Goal: Information Seeking & Learning: Learn about a topic

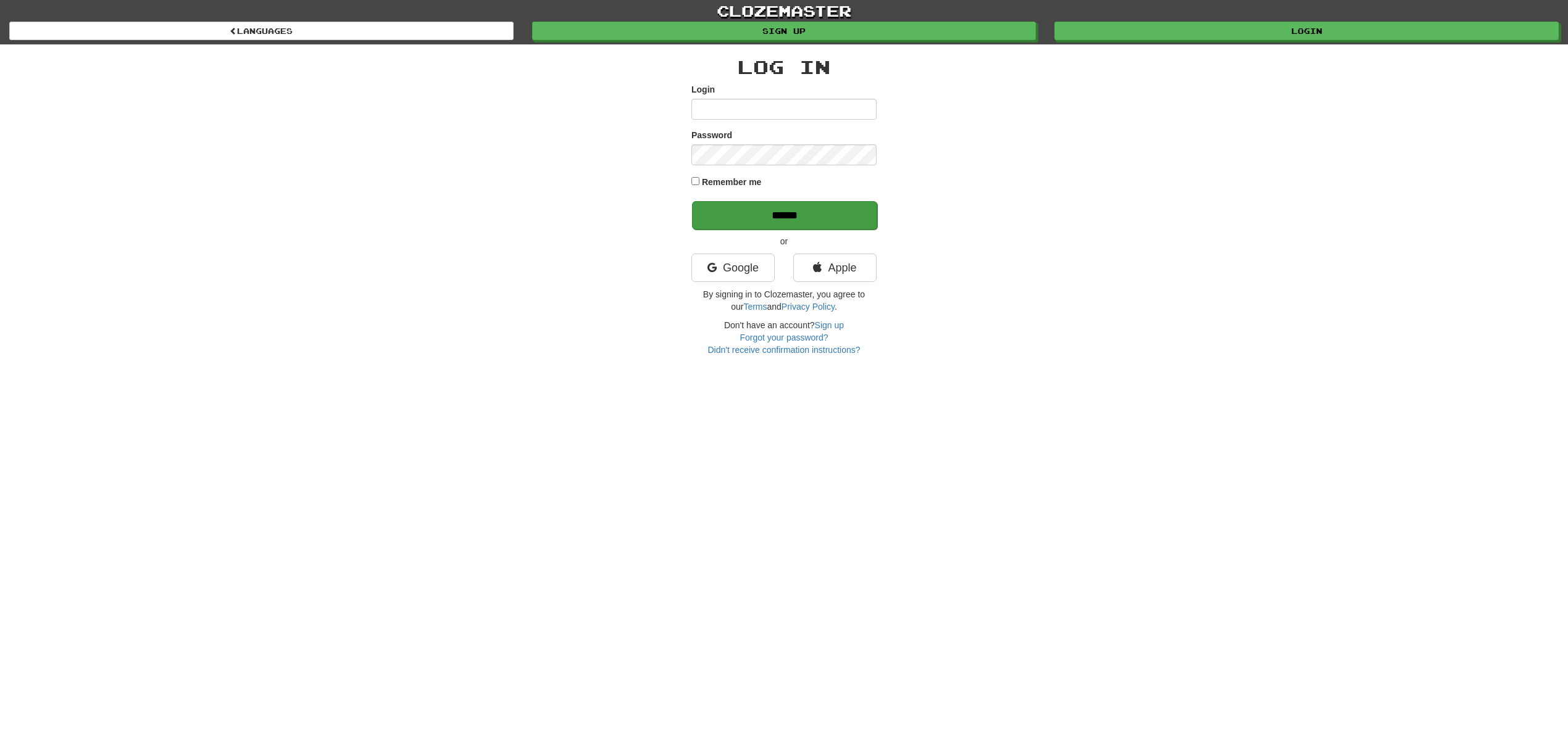
type input "******"
click at [815, 208] on input "******" at bounding box center [784, 216] width 186 height 28
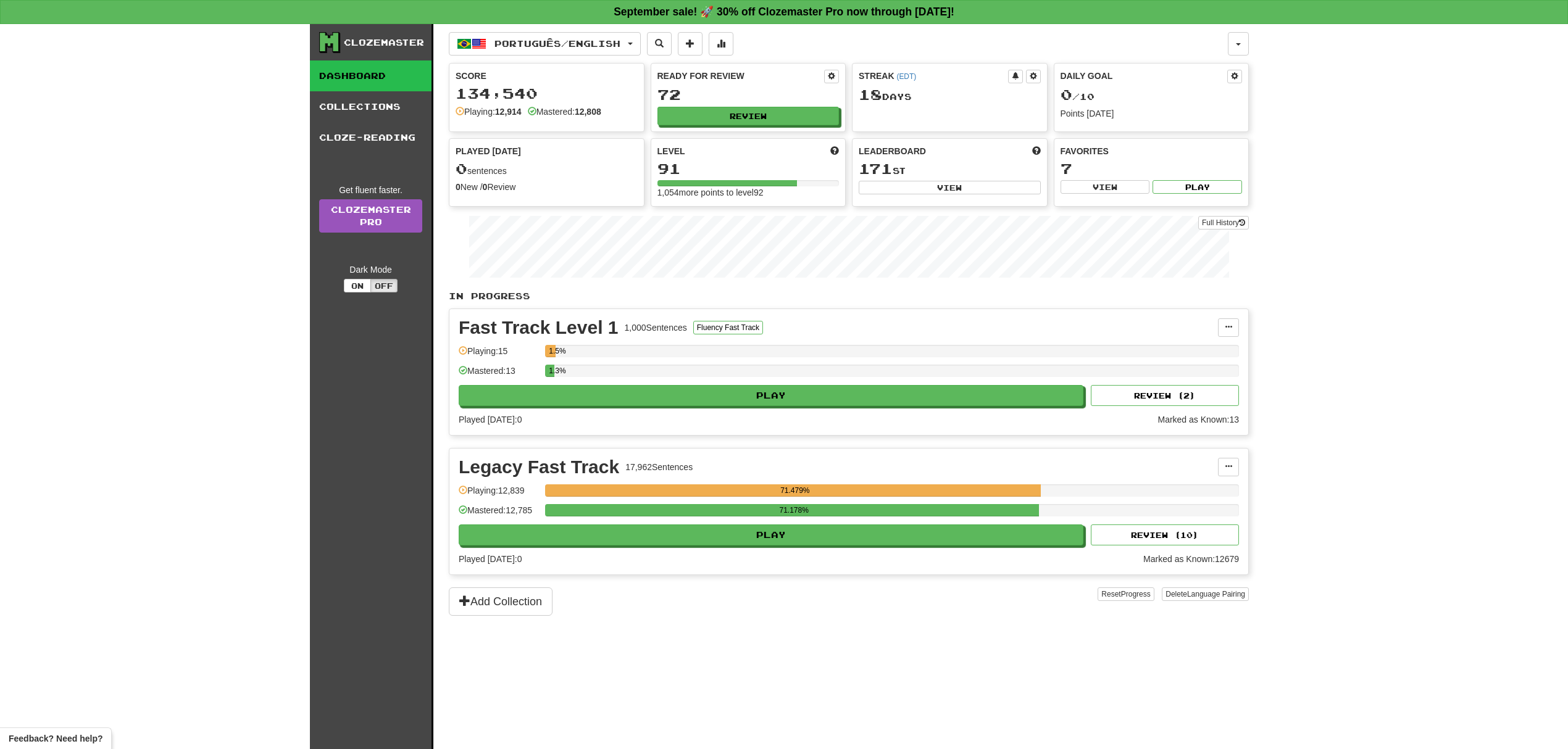
click at [741, 553] on div "Legacy Fast Track 17,962 Sentences Manage Sentences Unpin from Dashboard Playin…" at bounding box center [849, 511] width 799 height 126
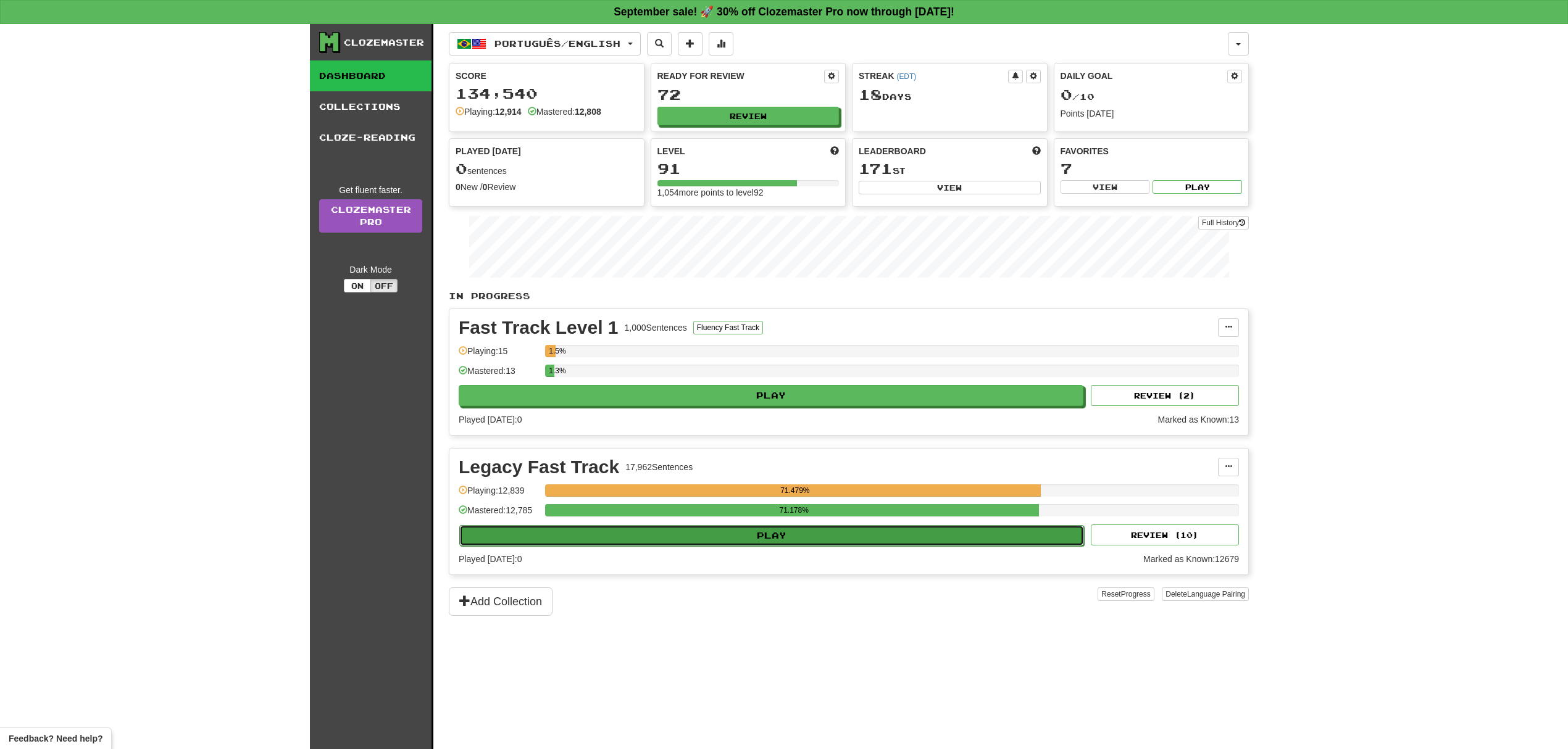
click at [741, 533] on button "Play" at bounding box center [771, 536] width 625 height 21
select select "**"
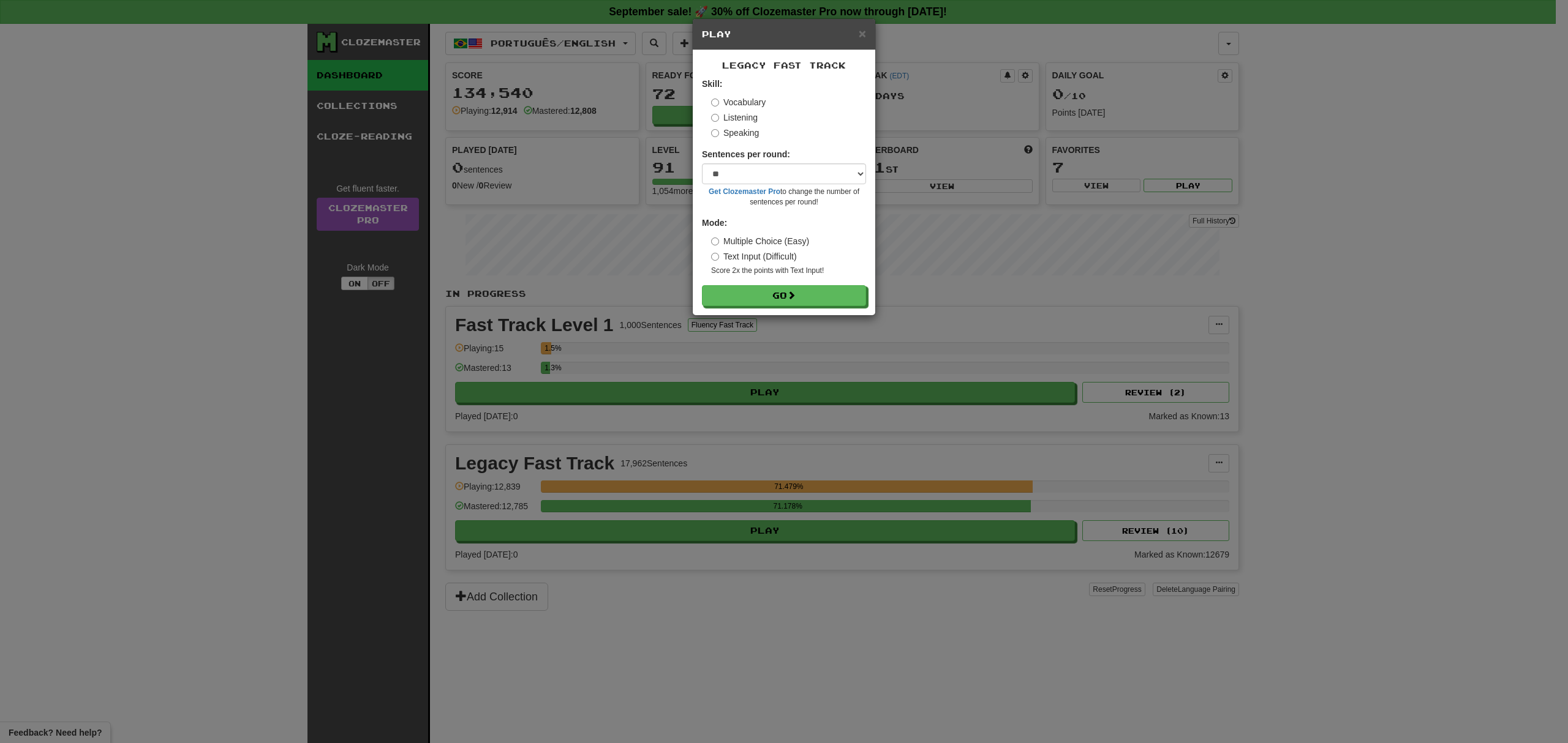
click at [771, 280] on form "Skill: Vocabulary Listening Speaking Sentences per round: * ** ** ** ** ** *** …" at bounding box center [784, 192] width 164 height 229
click at [763, 294] on button "Go" at bounding box center [784, 296] width 164 height 21
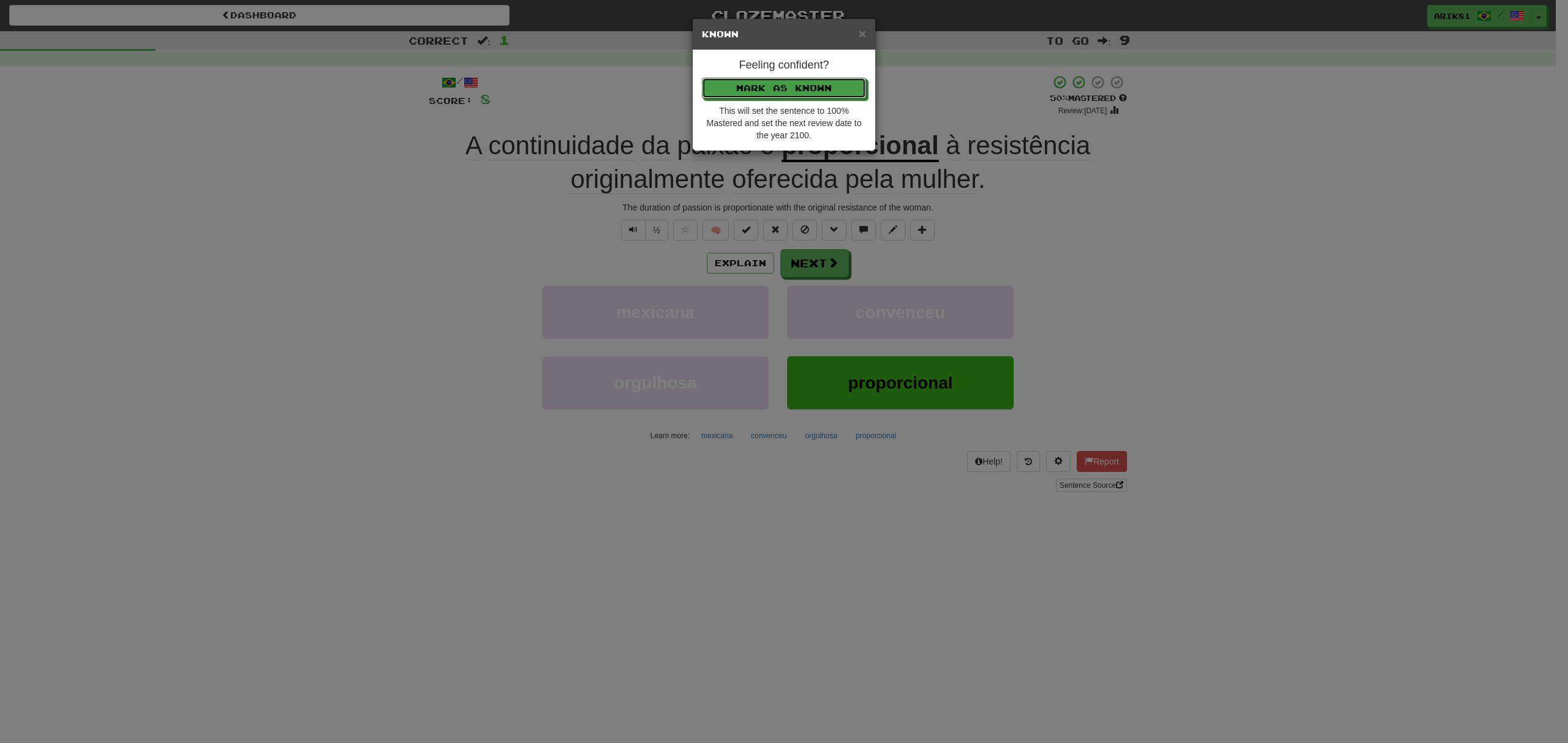
click at [702, 78] on button "Mark as Known" at bounding box center [784, 88] width 164 height 21
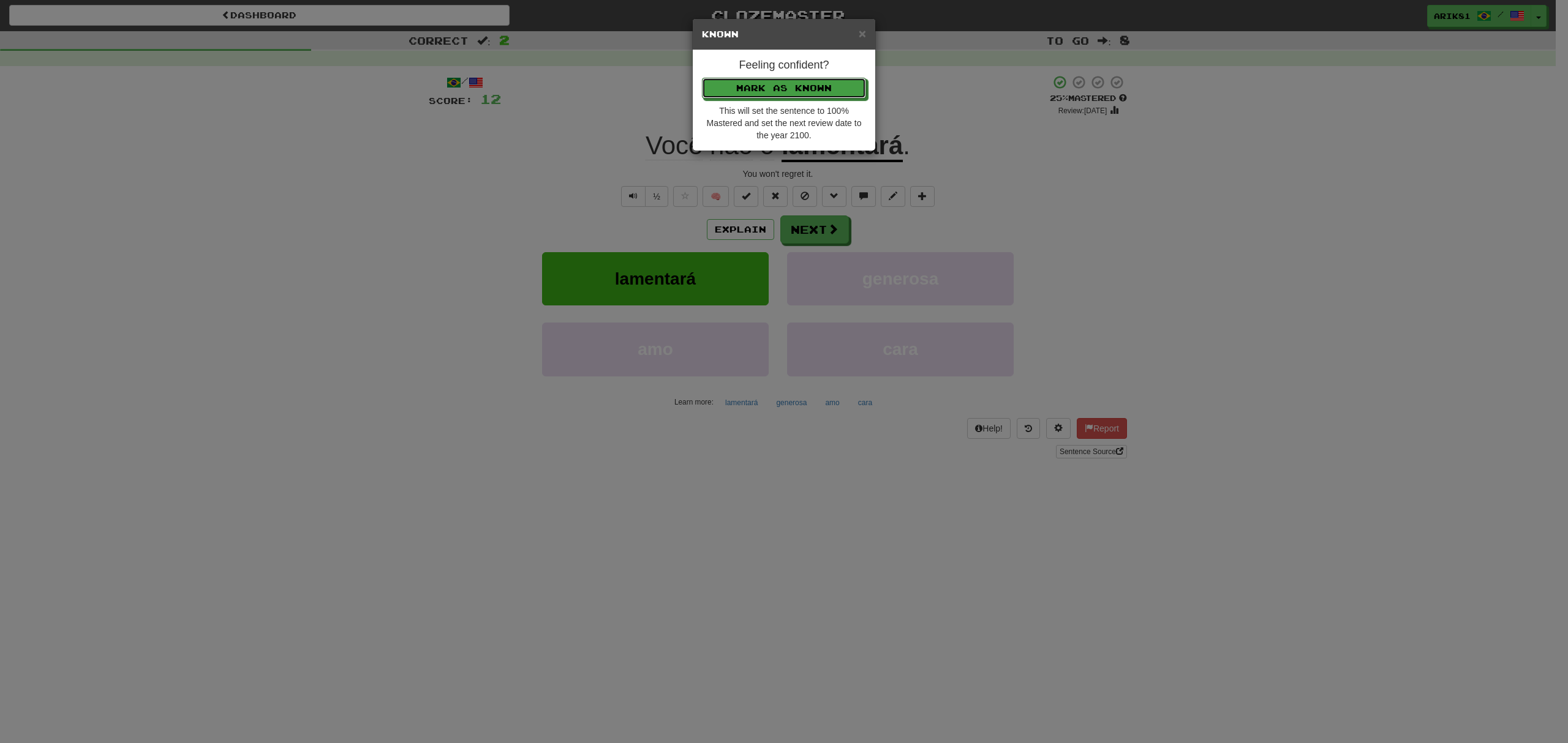
click at [702, 78] on button "Mark as Known" at bounding box center [784, 88] width 164 height 21
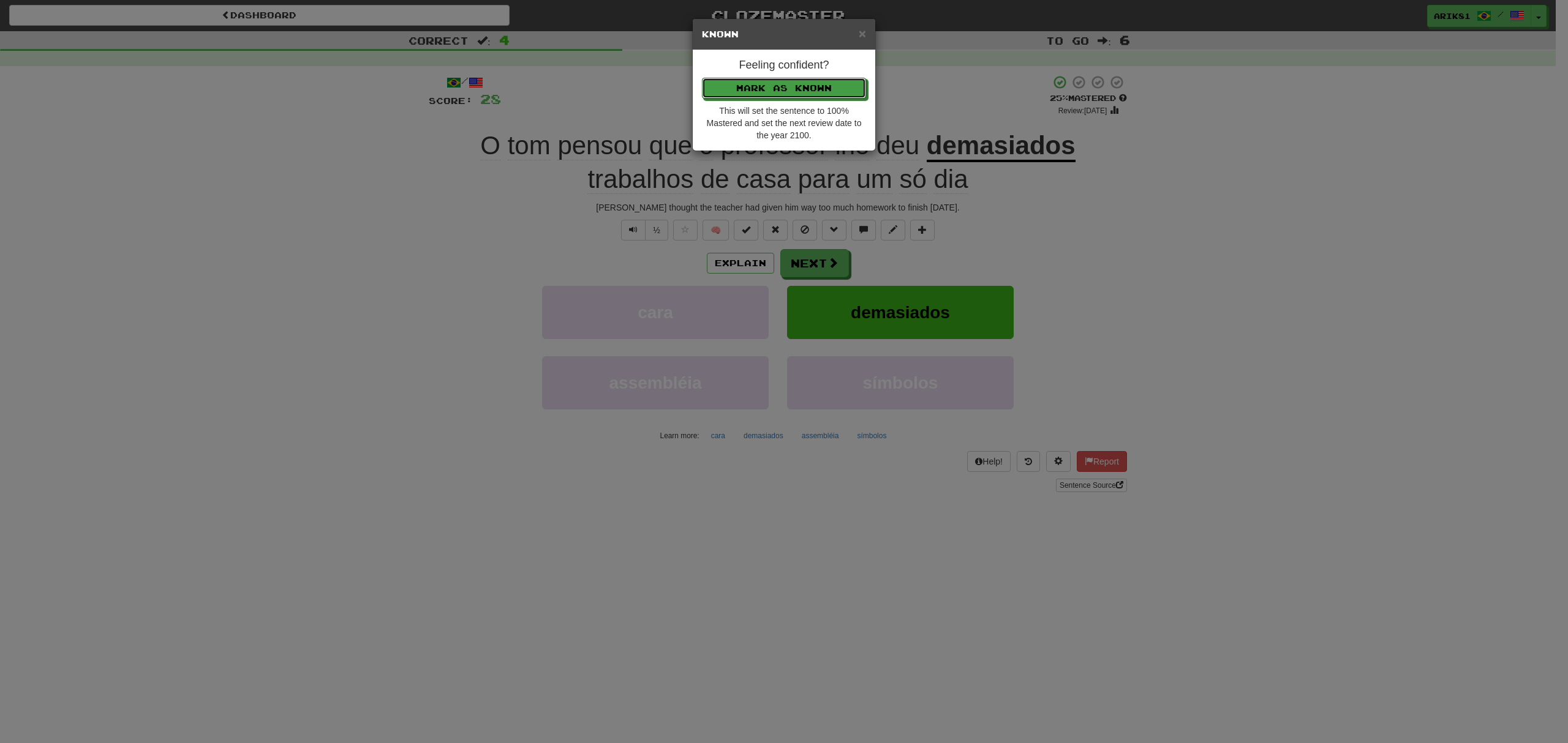
click at [702, 78] on button "Mark as Known" at bounding box center [784, 88] width 164 height 21
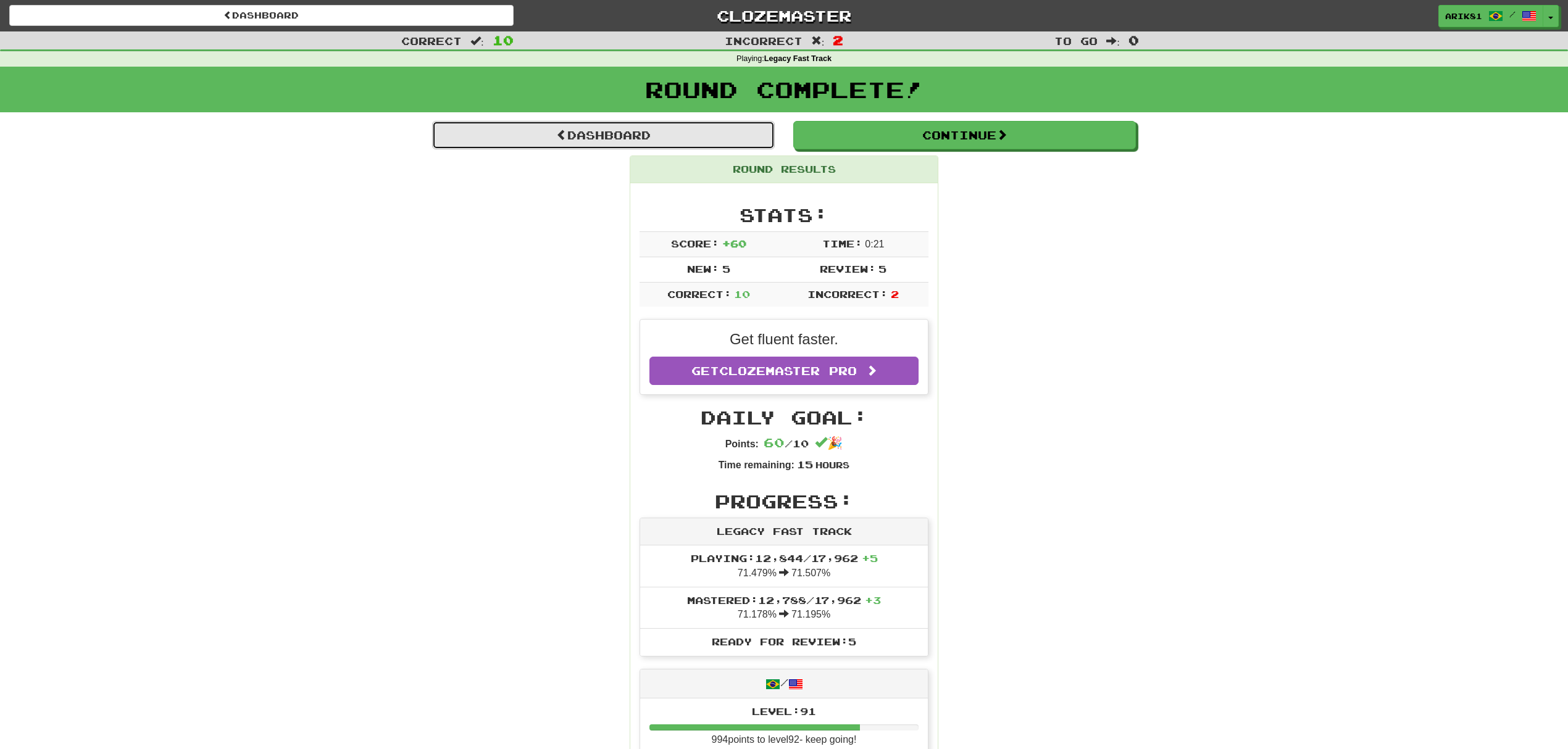
click at [628, 136] on link "Dashboard" at bounding box center [603, 135] width 343 height 28
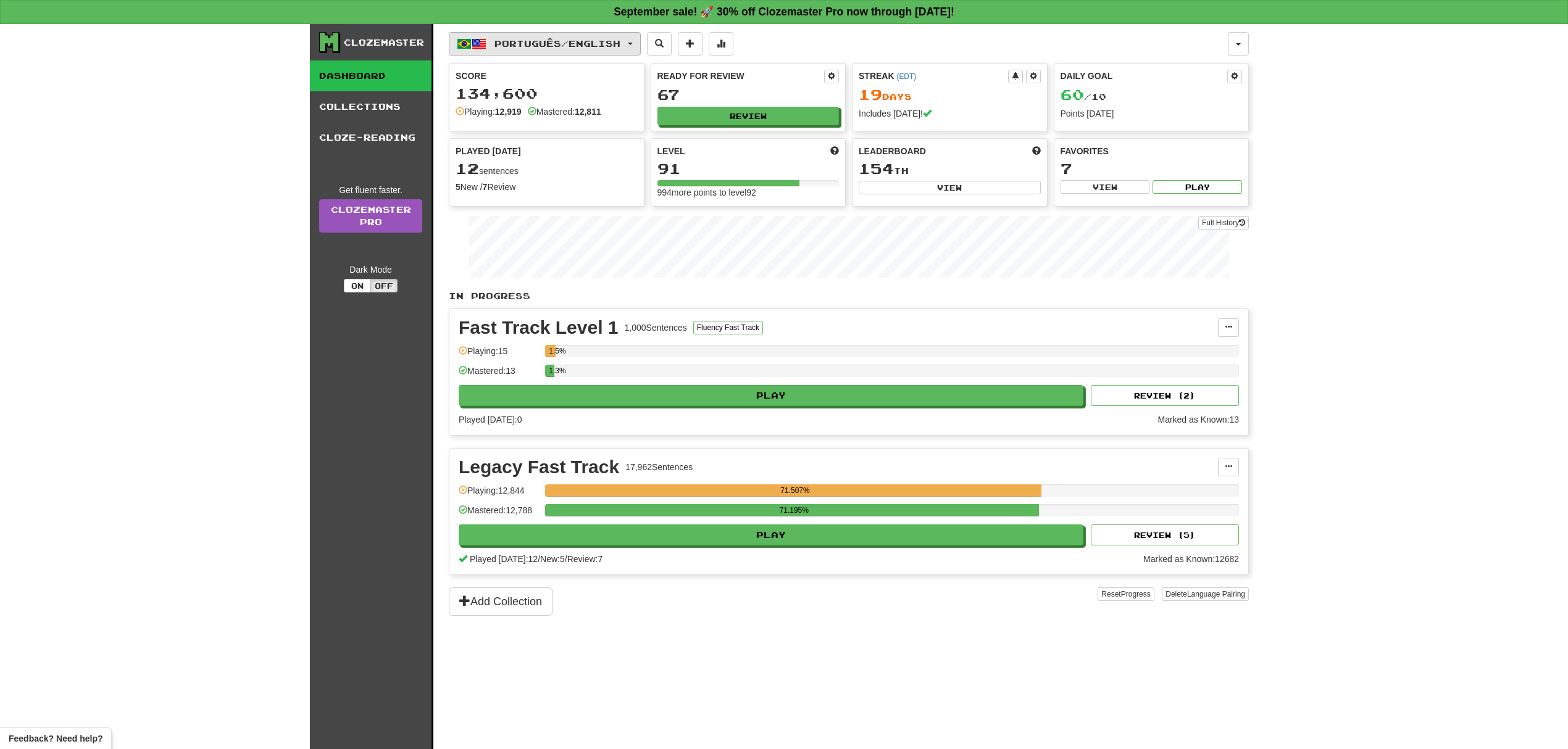
click at [595, 50] on button "Português / English" at bounding box center [544, 43] width 192 height 24
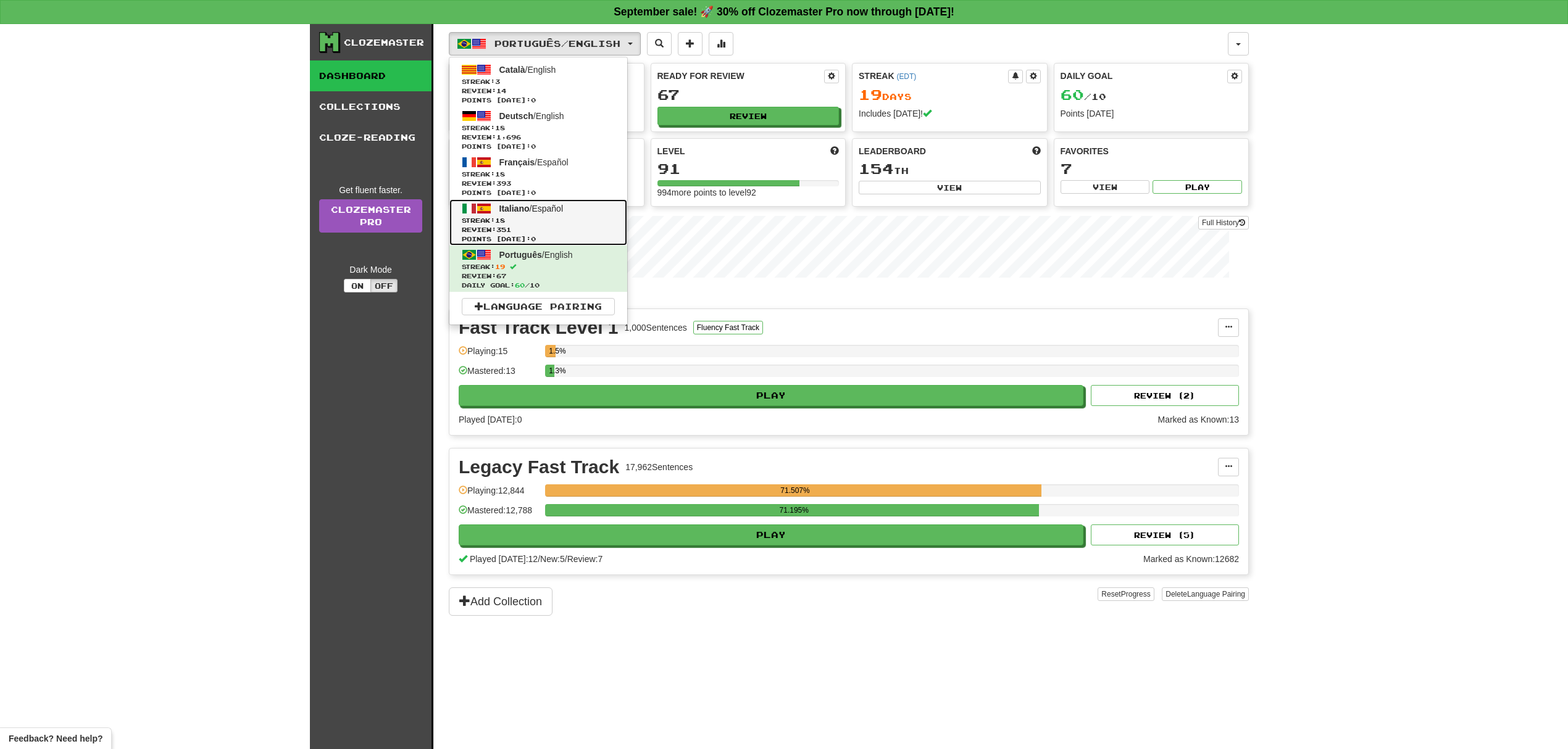
click at [572, 217] on link "Italiano / Español Streak: 18 Review: 351 Points today: 0" at bounding box center [538, 223] width 178 height 46
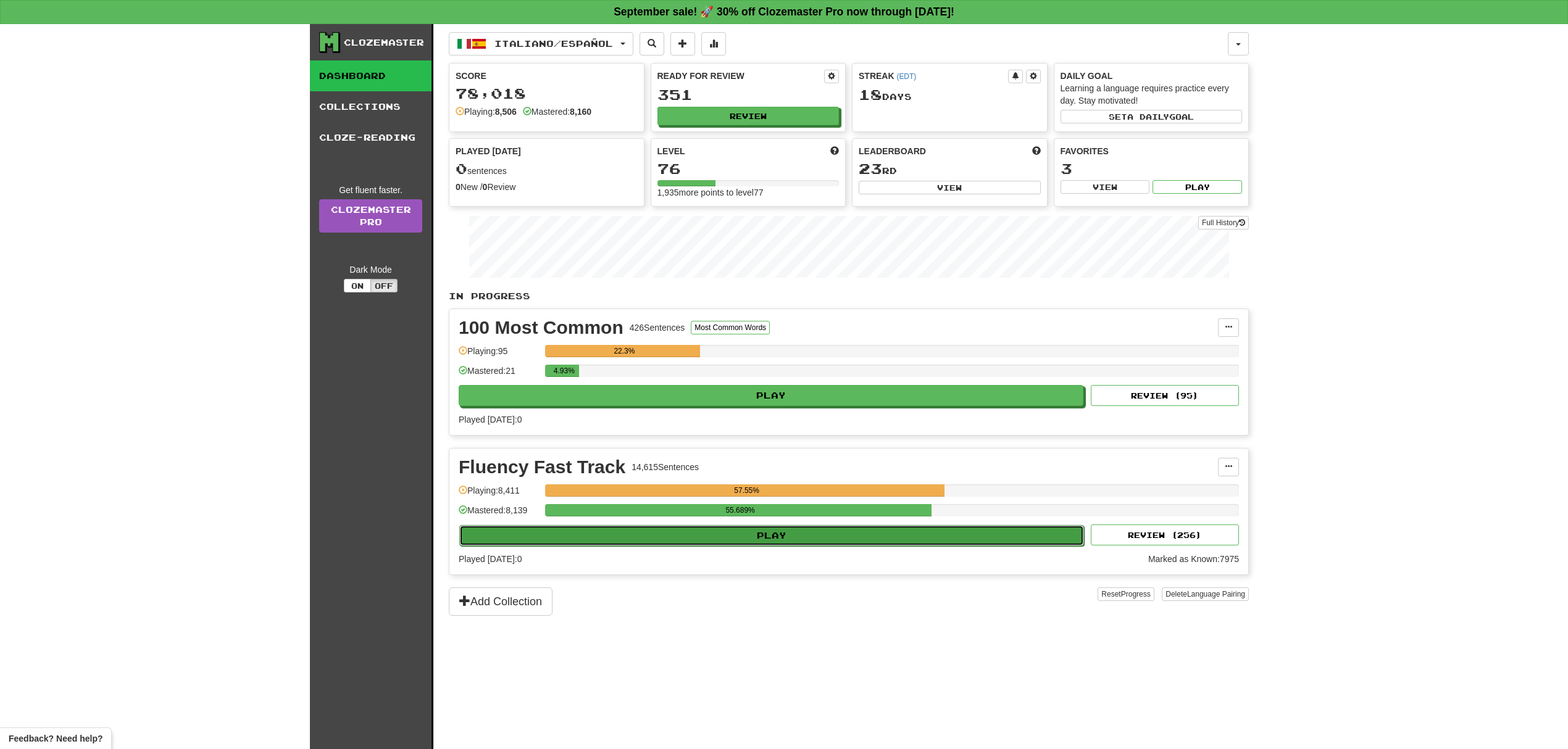
click at [953, 543] on button "Play" at bounding box center [771, 536] width 625 height 21
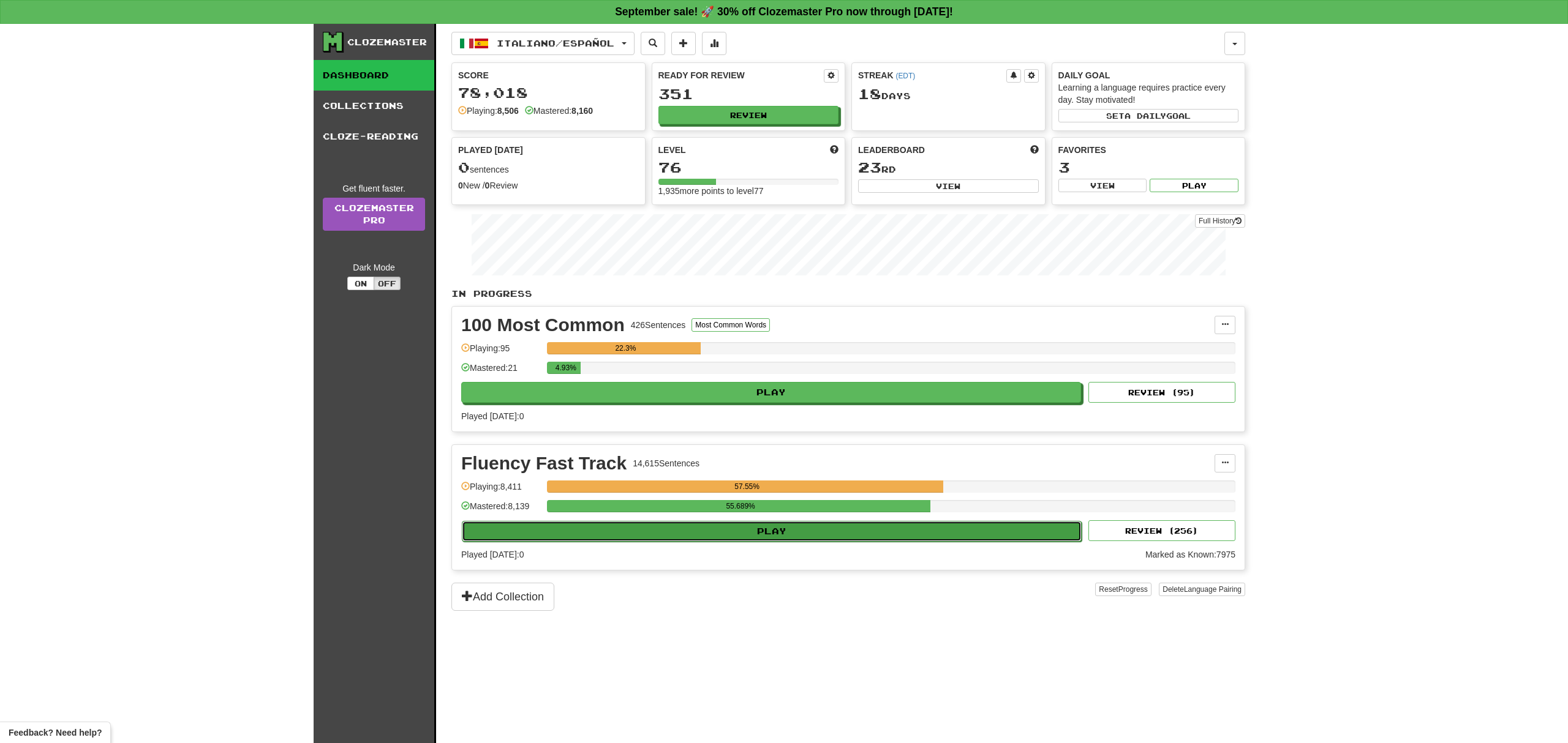
select select "**"
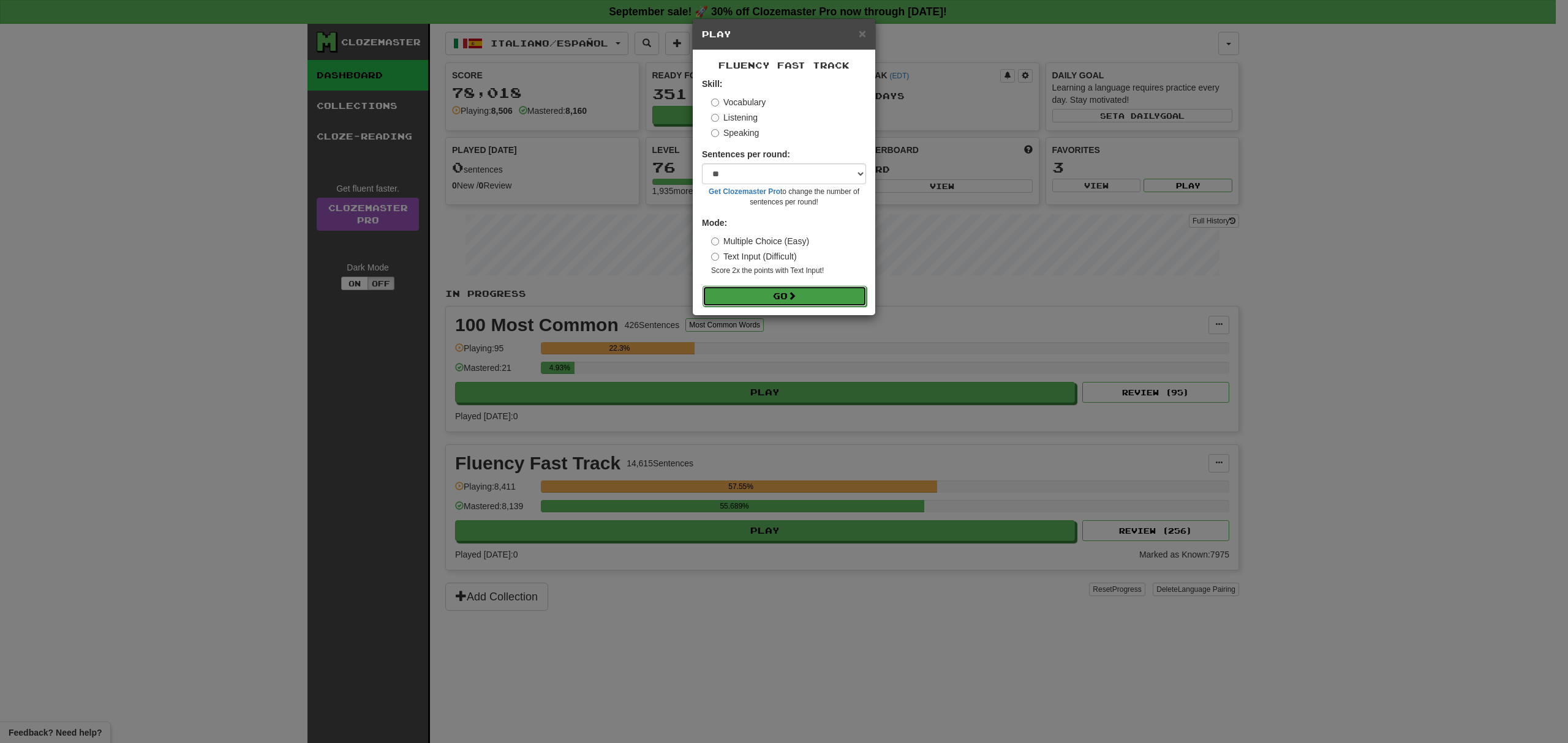
click at [820, 297] on button "Go" at bounding box center [784, 296] width 164 height 21
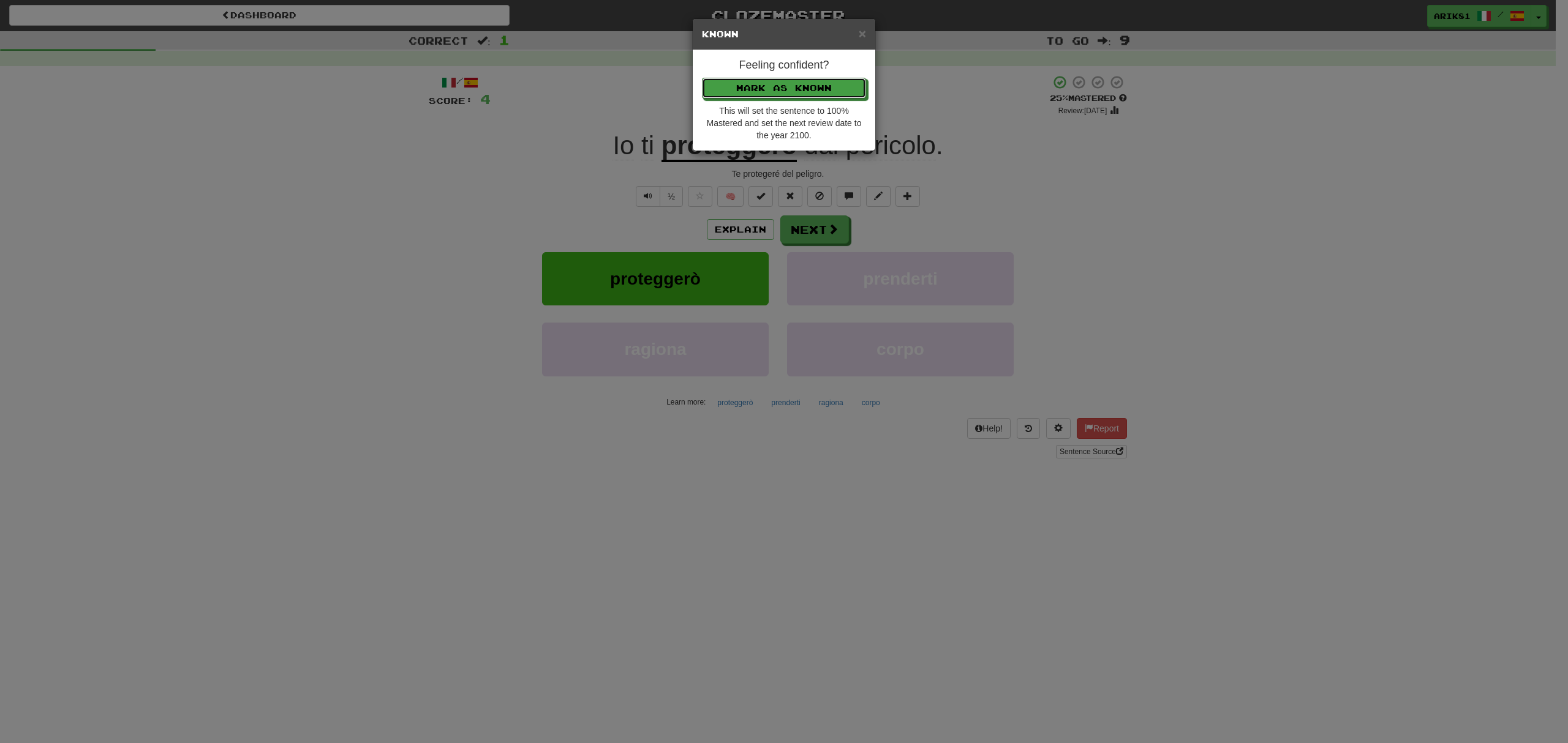
click at [702, 78] on button "Mark as Known" at bounding box center [784, 88] width 164 height 21
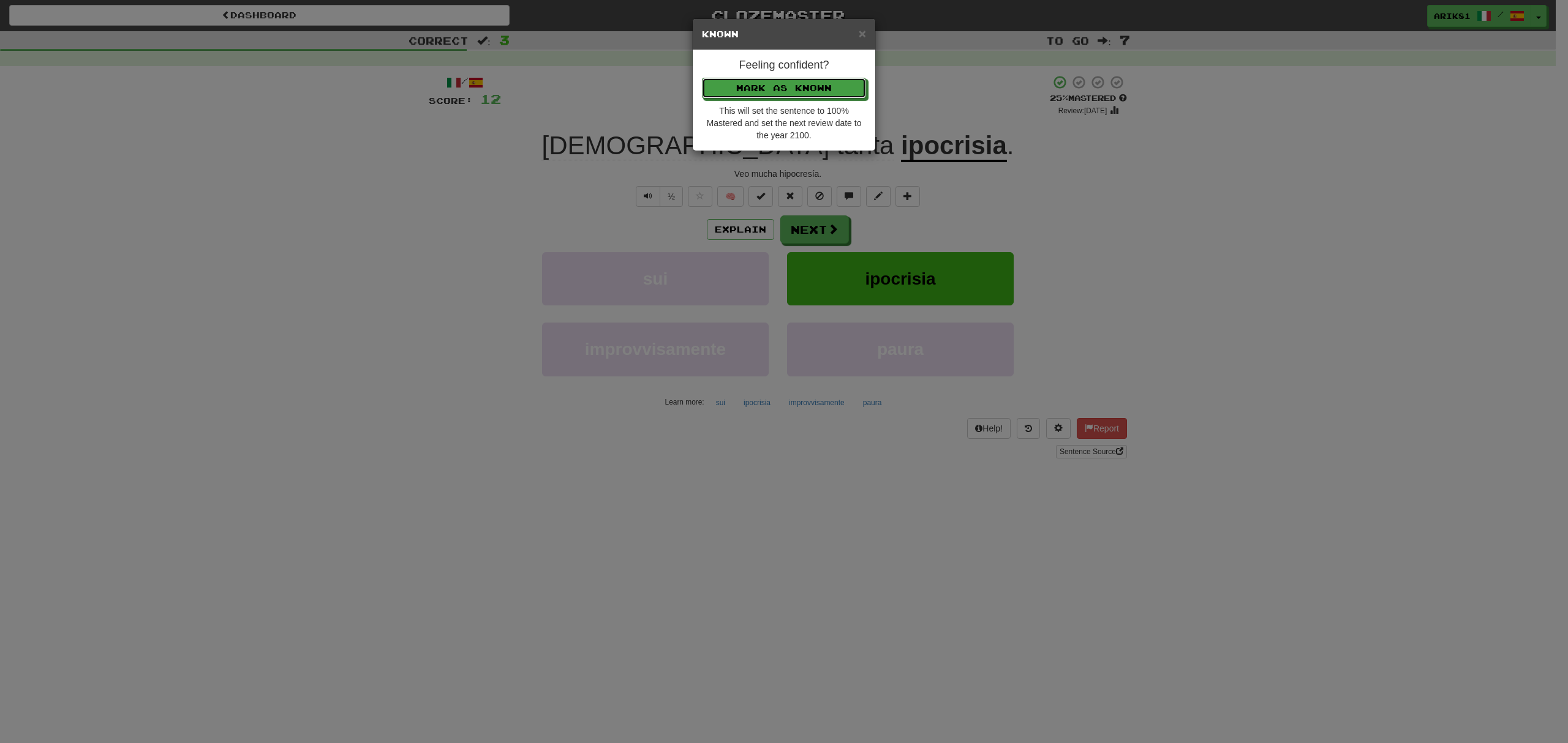
click at [702, 78] on button "Mark as Known" at bounding box center [784, 88] width 164 height 21
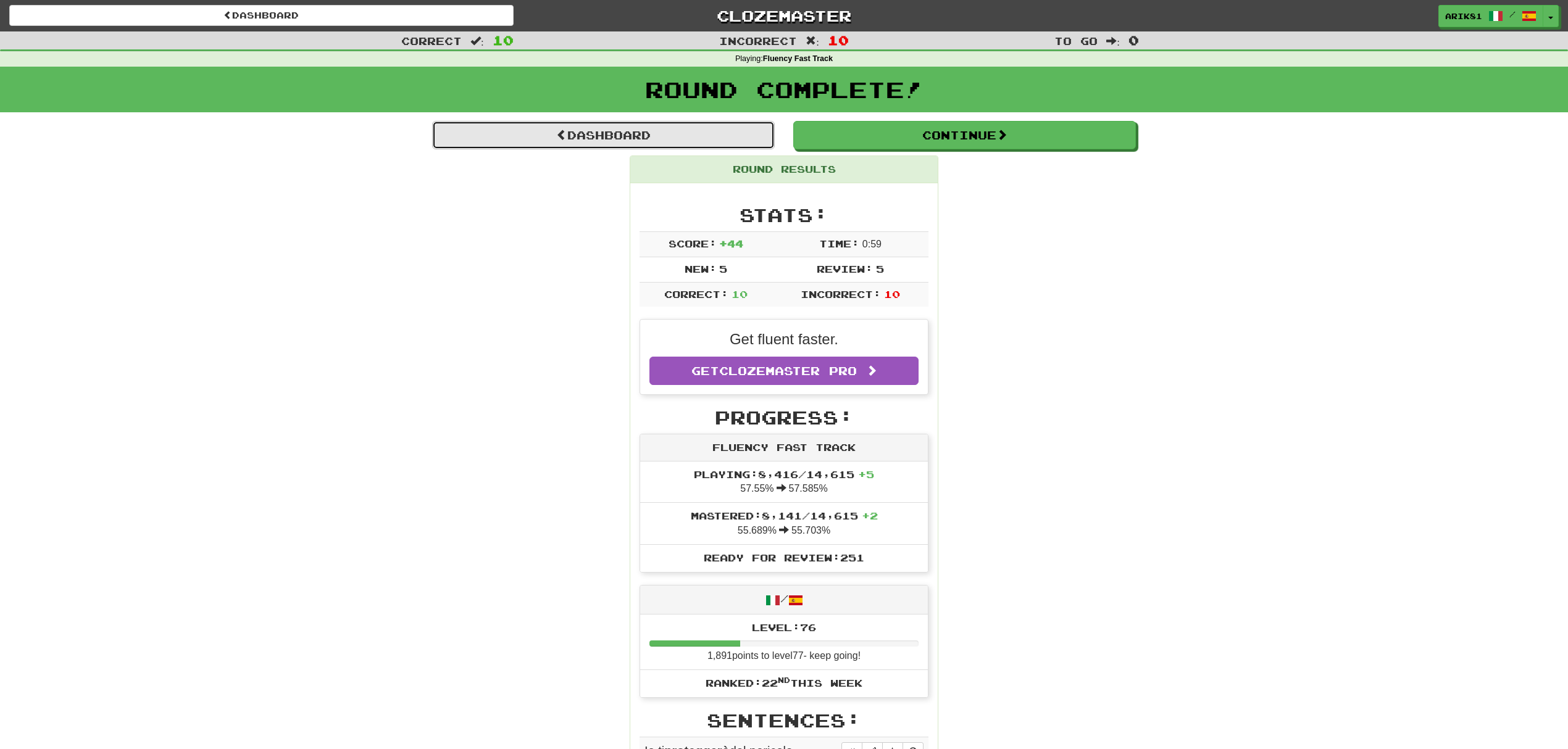
click at [677, 142] on link "Dashboard" at bounding box center [603, 135] width 343 height 28
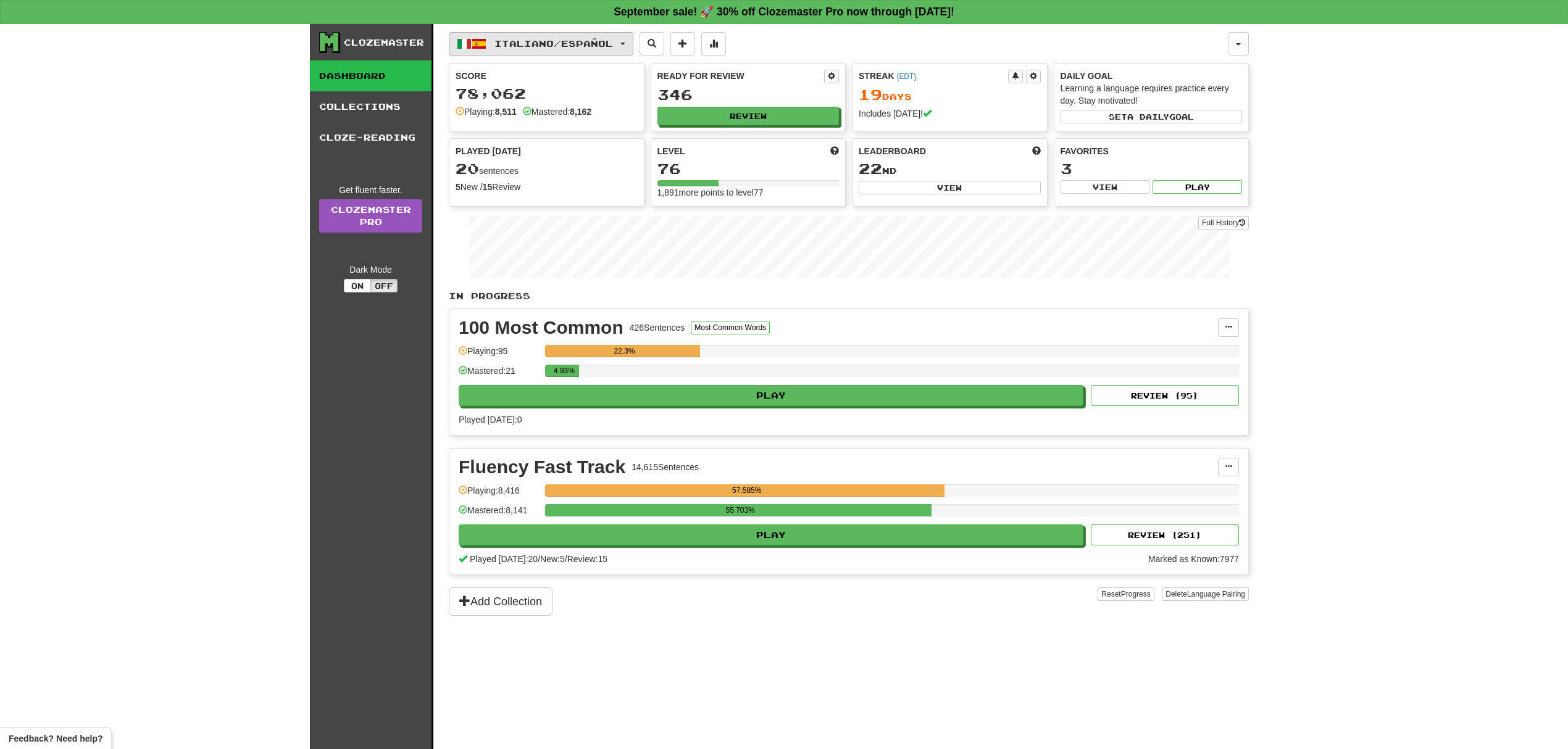
click at [549, 35] on button "Italiano / Español" at bounding box center [541, 43] width 185 height 24
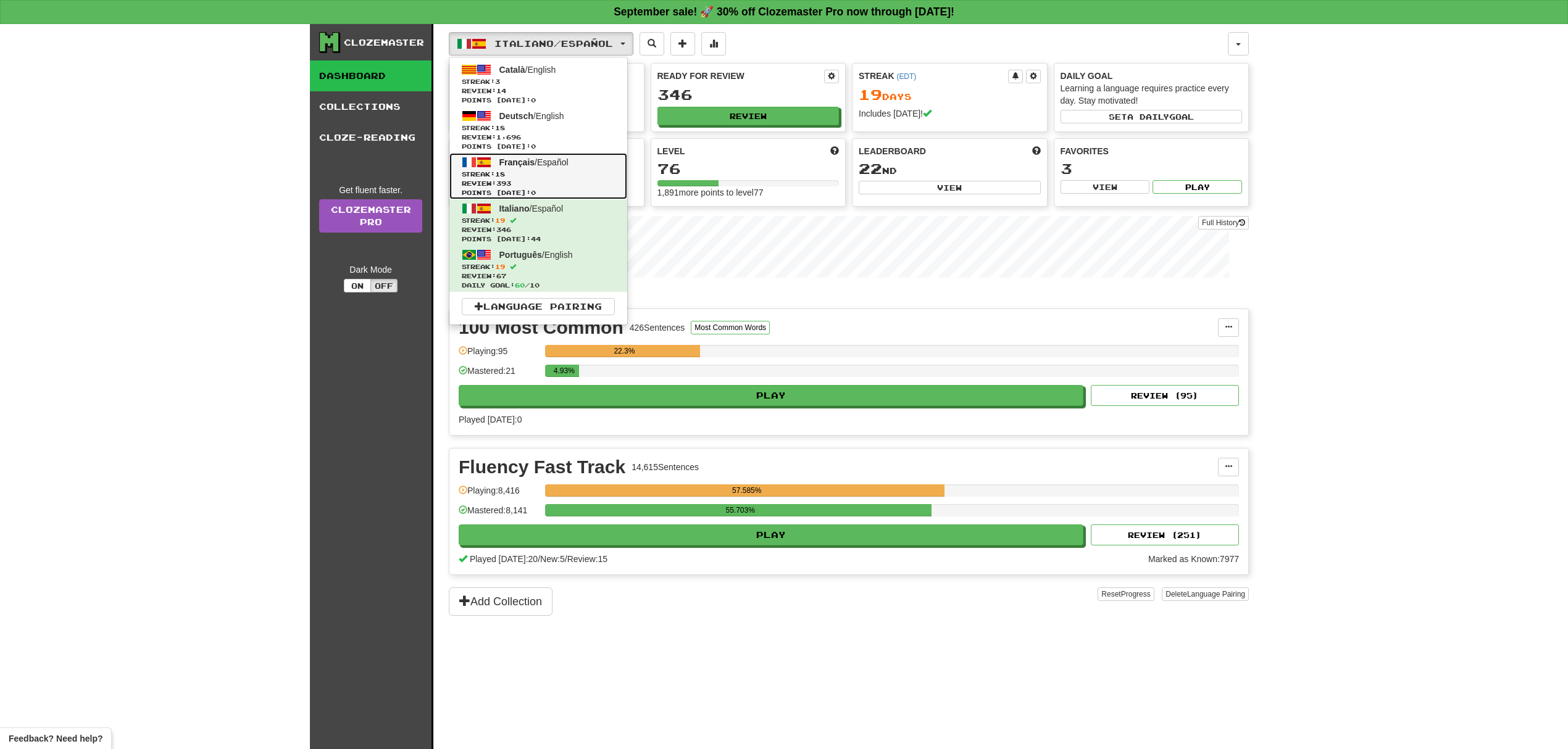
click at [534, 165] on span "Français / Español" at bounding box center [534, 162] width 69 height 10
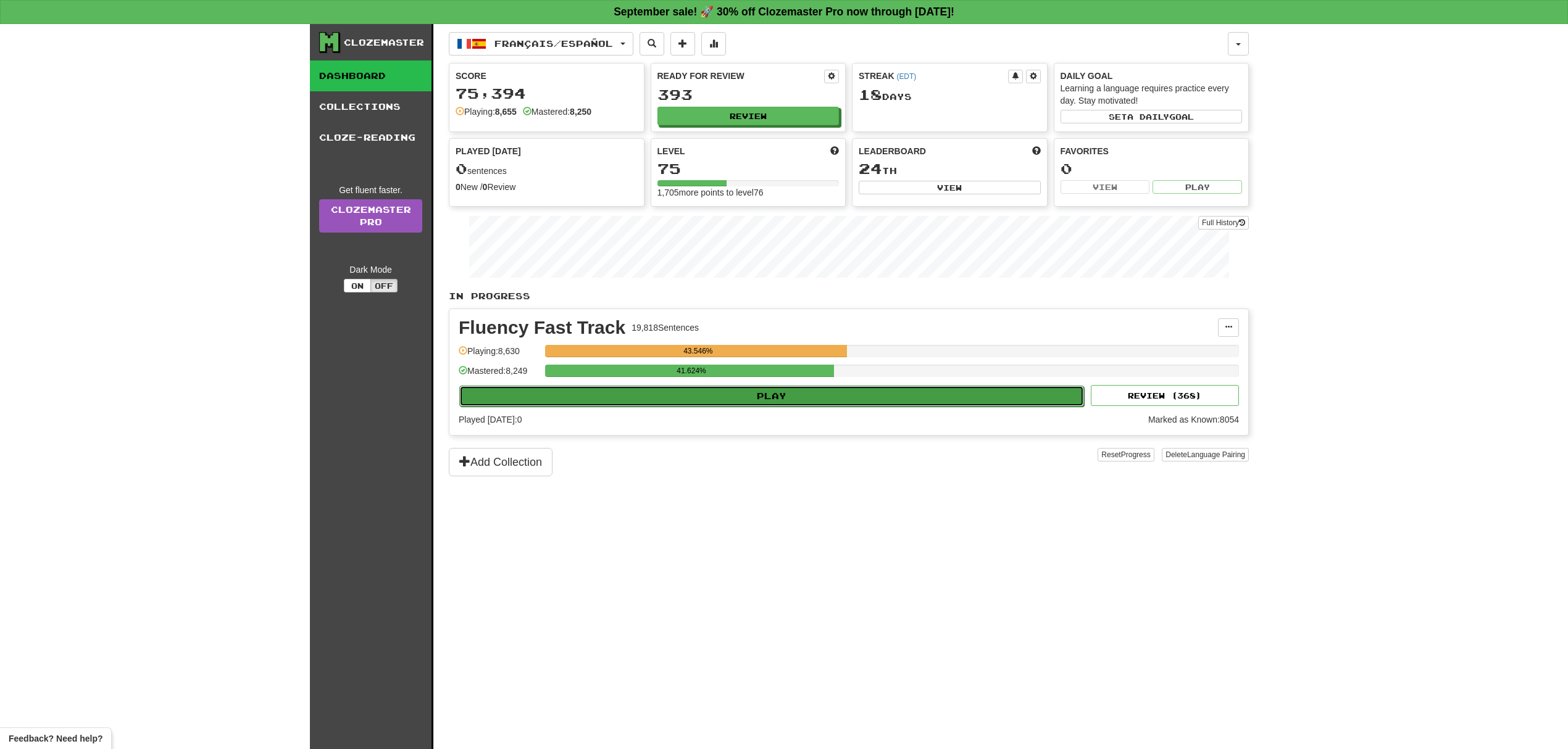
click at [839, 398] on button "Play" at bounding box center [771, 397] width 625 height 21
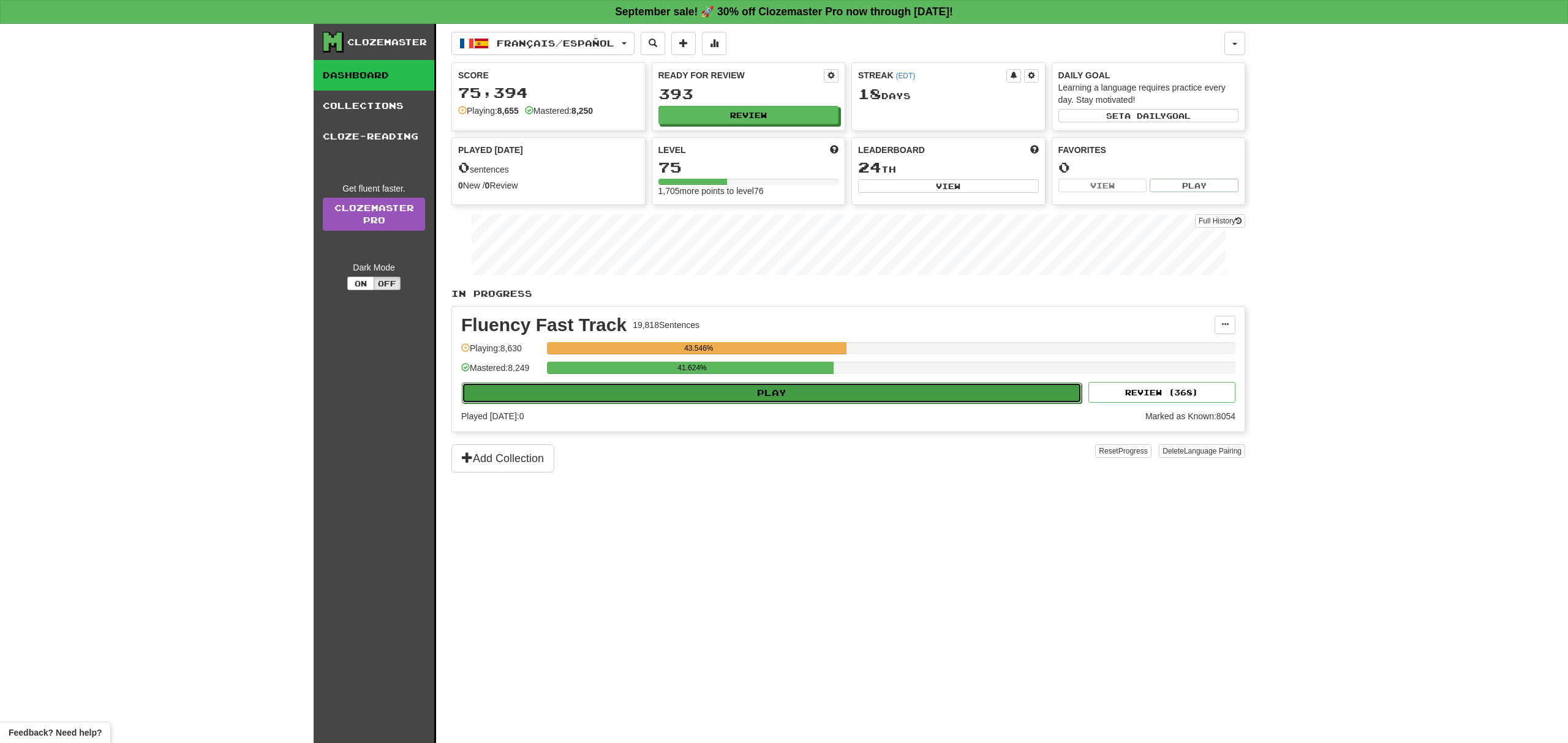
select select "**"
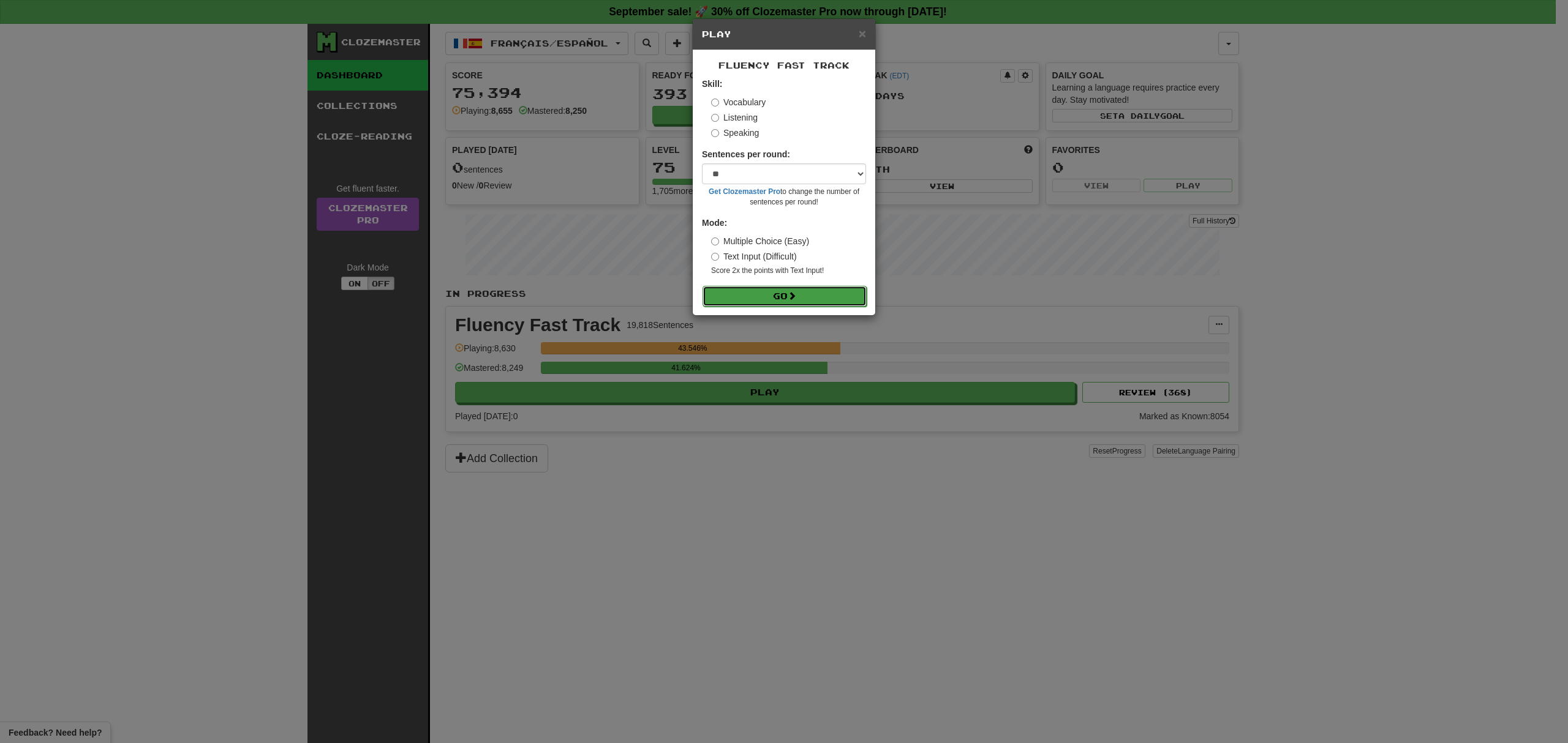
click at [790, 302] on button "Go" at bounding box center [784, 296] width 164 height 21
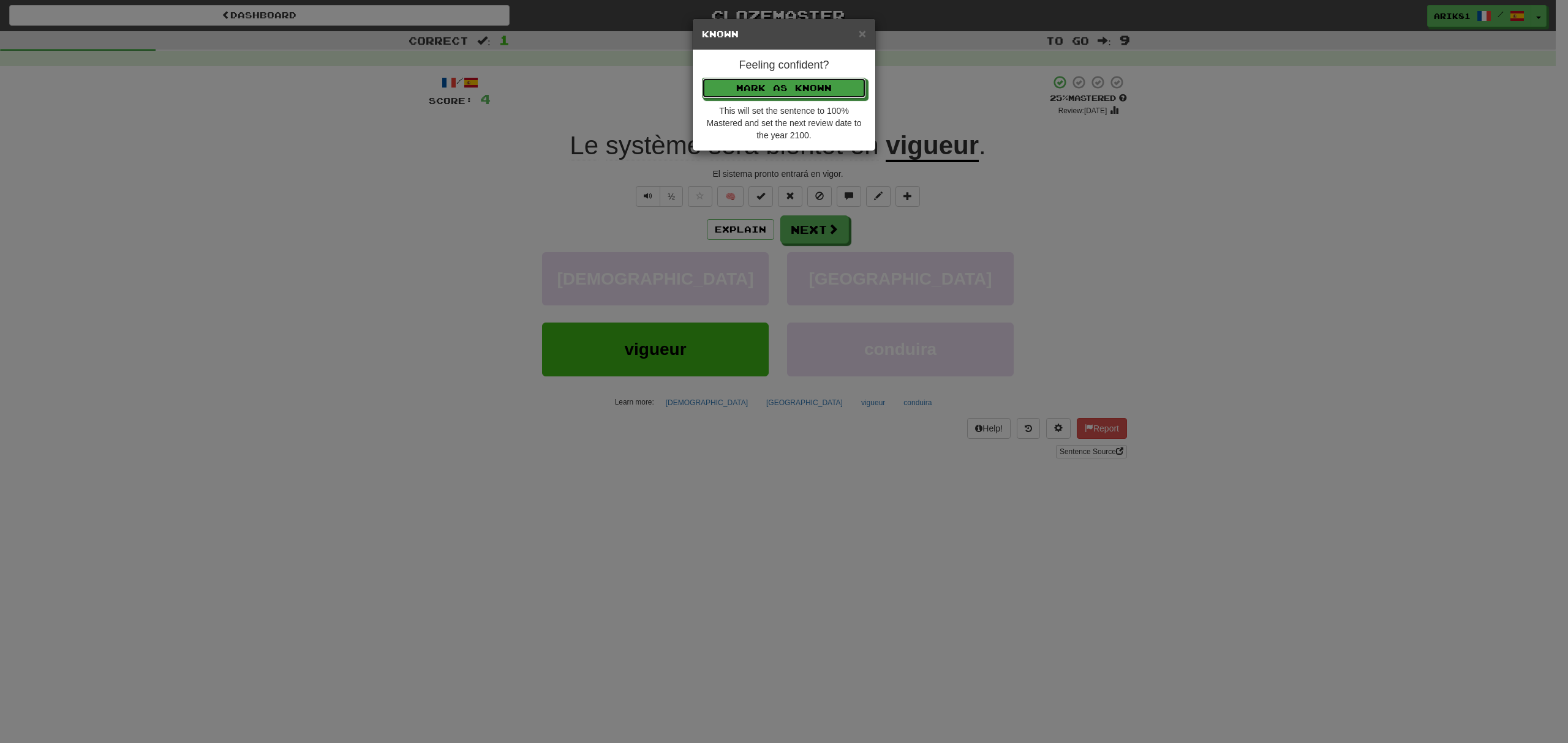
click at [702, 78] on button "Mark as Known" at bounding box center [784, 88] width 164 height 21
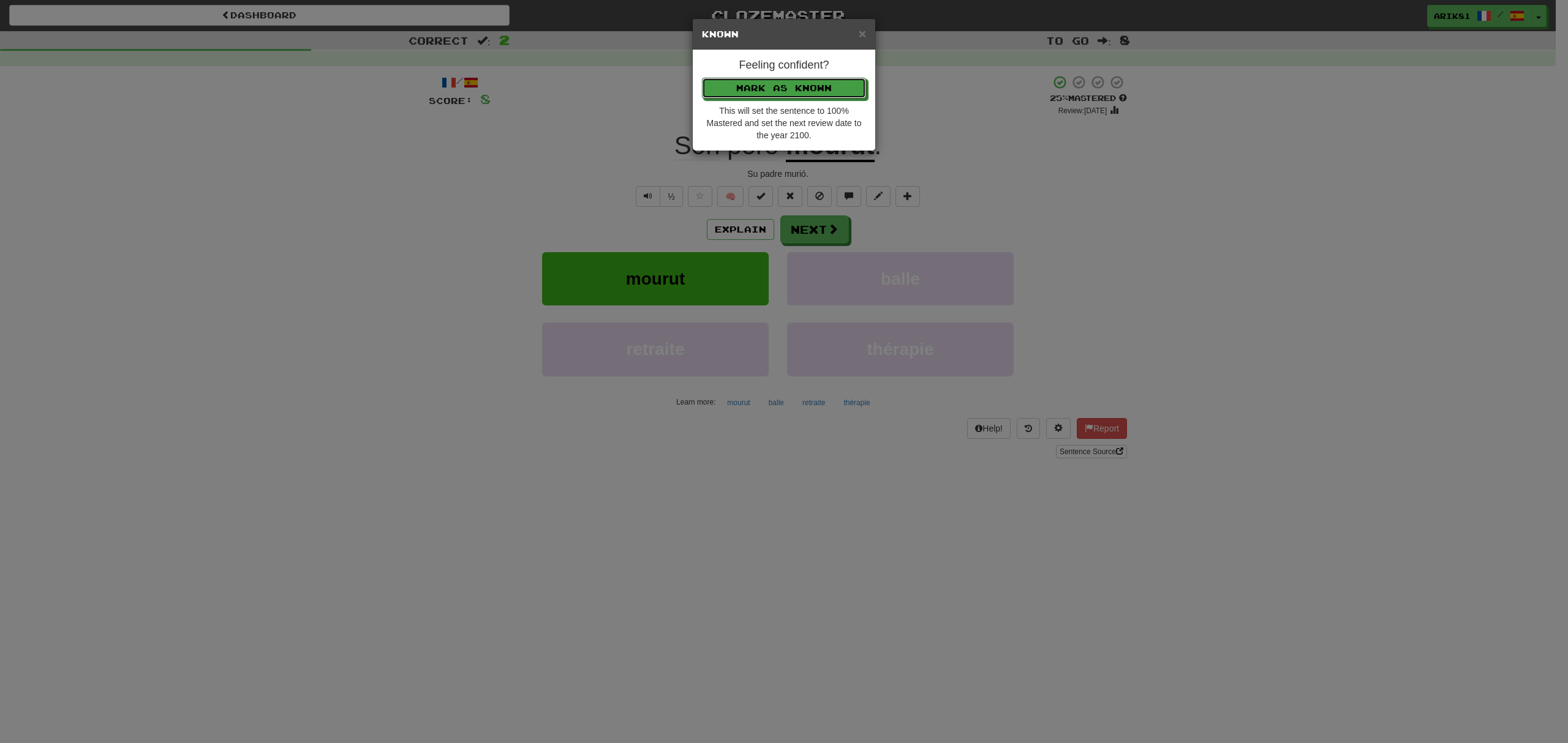
click at [702, 78] on button "Mark as Known" at bounding box center [784, 88] width 164 height 21
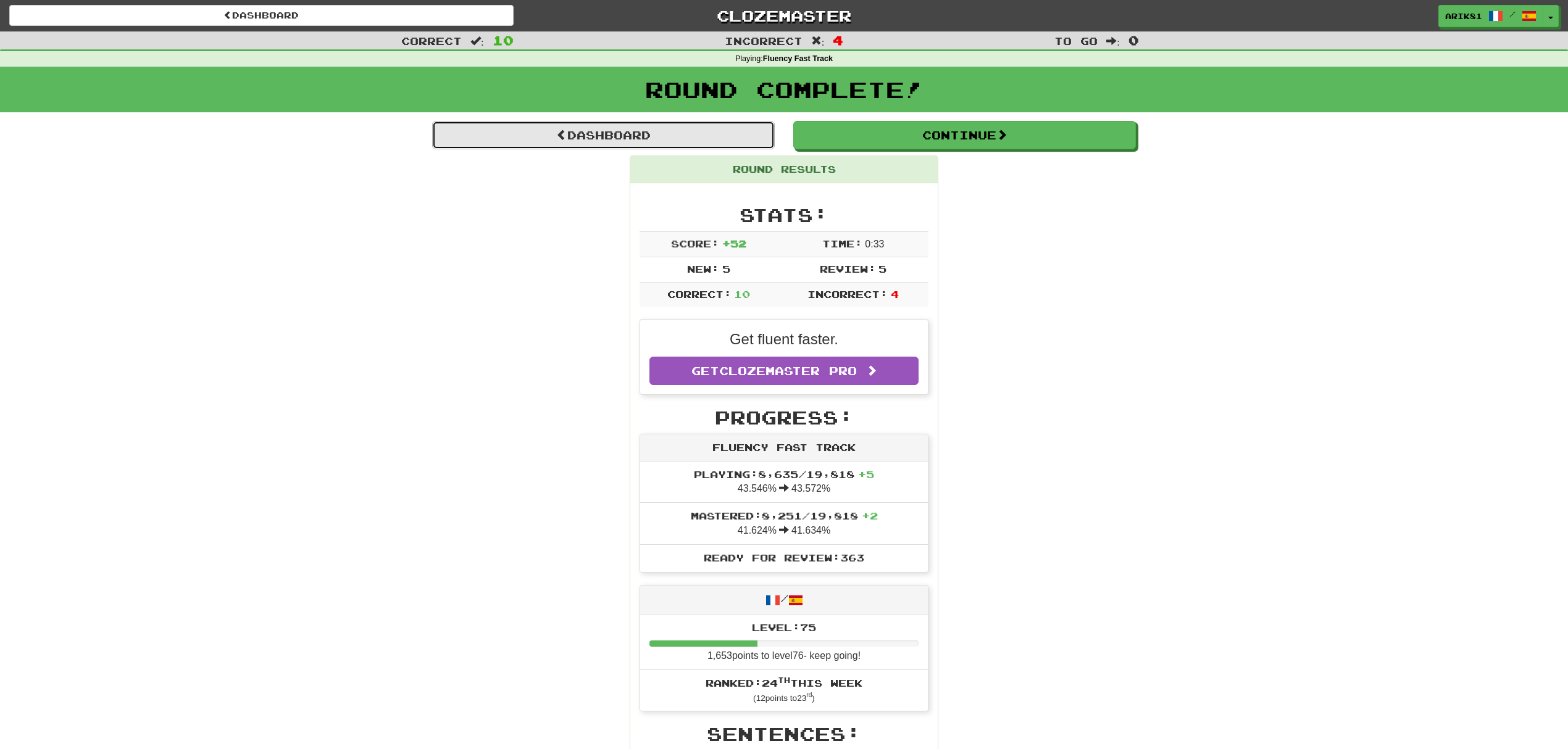
click at [665, 124] on link "Dashboard" at bounding box center [603, 135] width 343 height 28
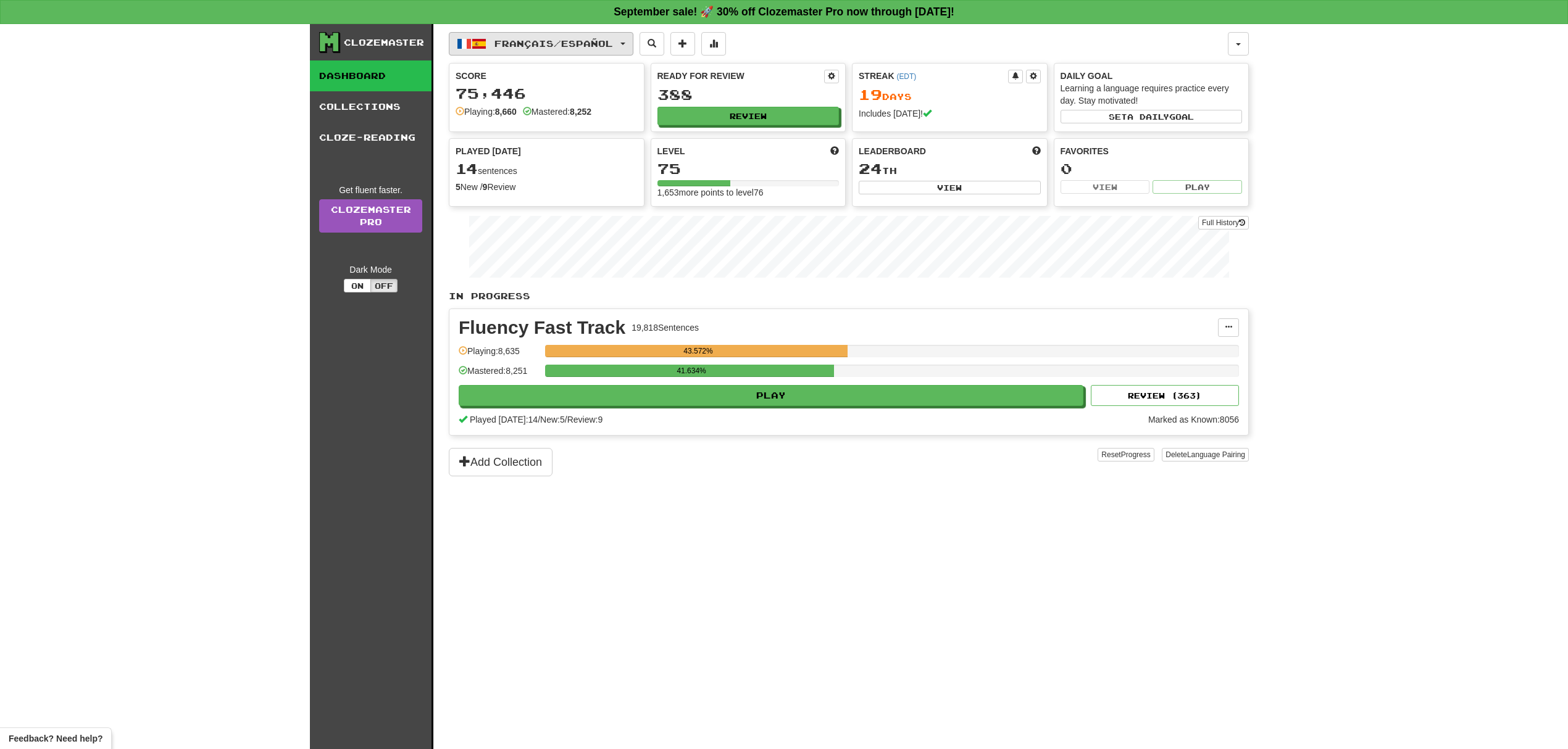
click at [473, 37] on button "Français / Español" at bounding box center [541, 43] width 185 height 24
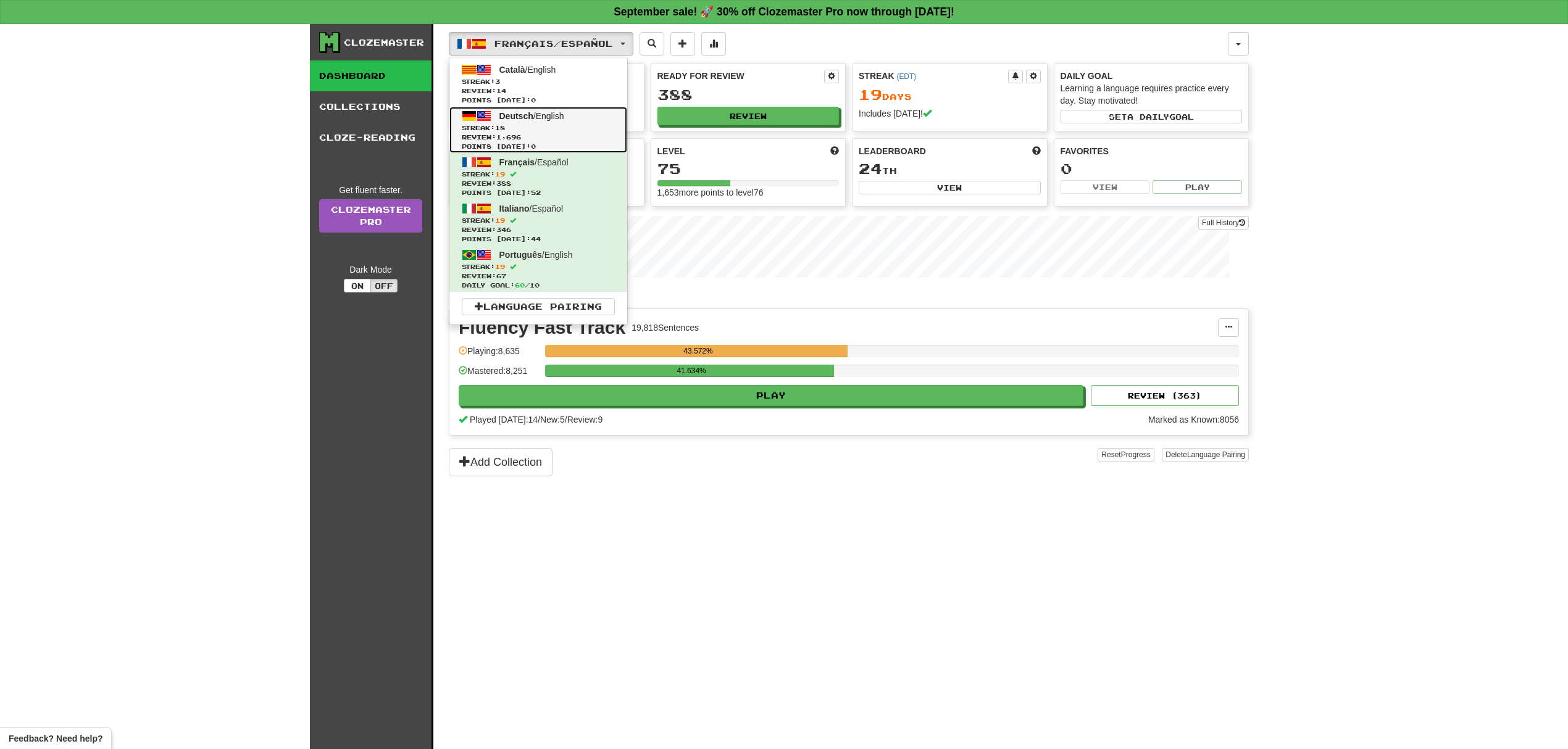
click at [530, 139] on span "Review: 1,696" at bounding box center [538, 137] width 153 height 9
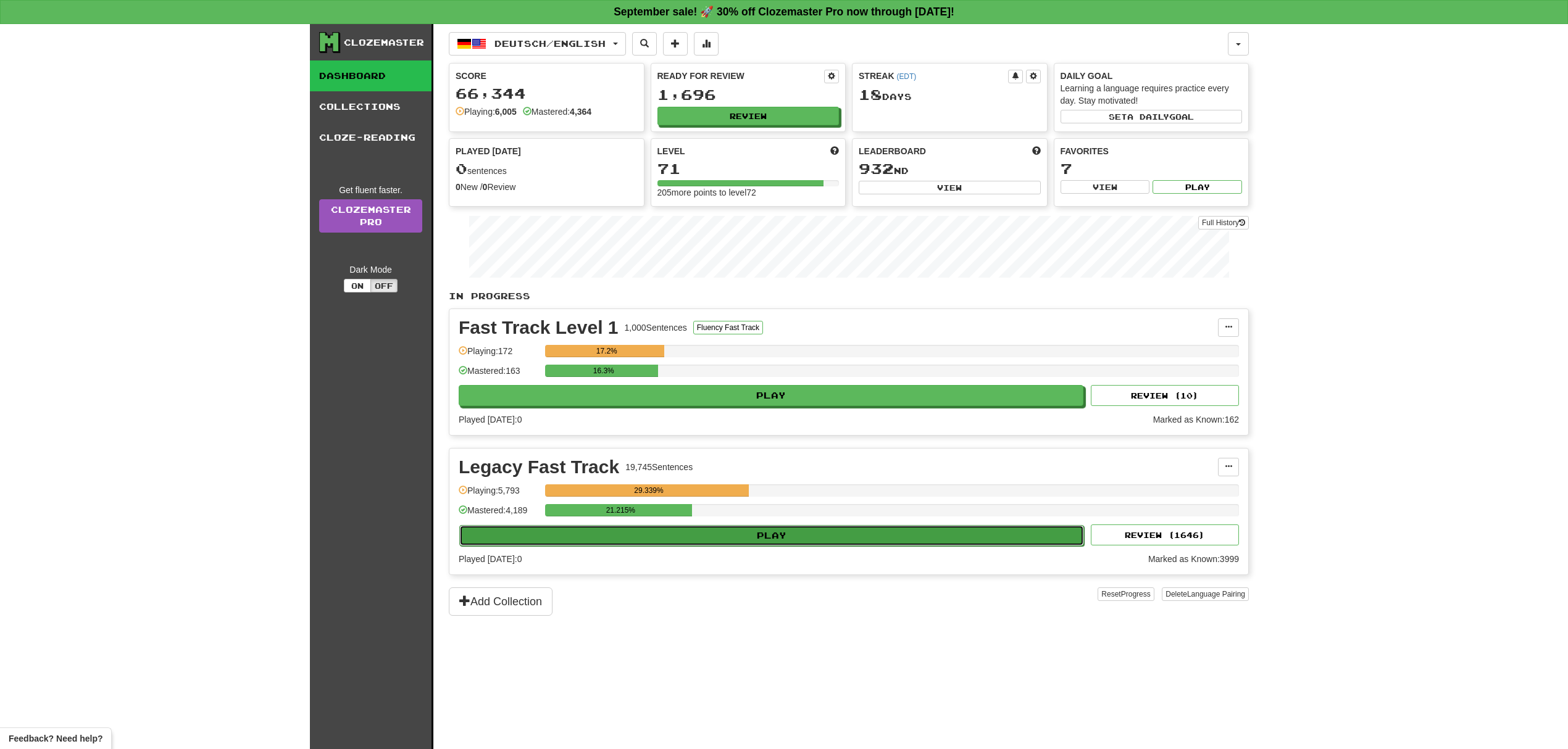
click at [799, 536] on button "Play" at bounding box center [771, 536] width 625 height 21
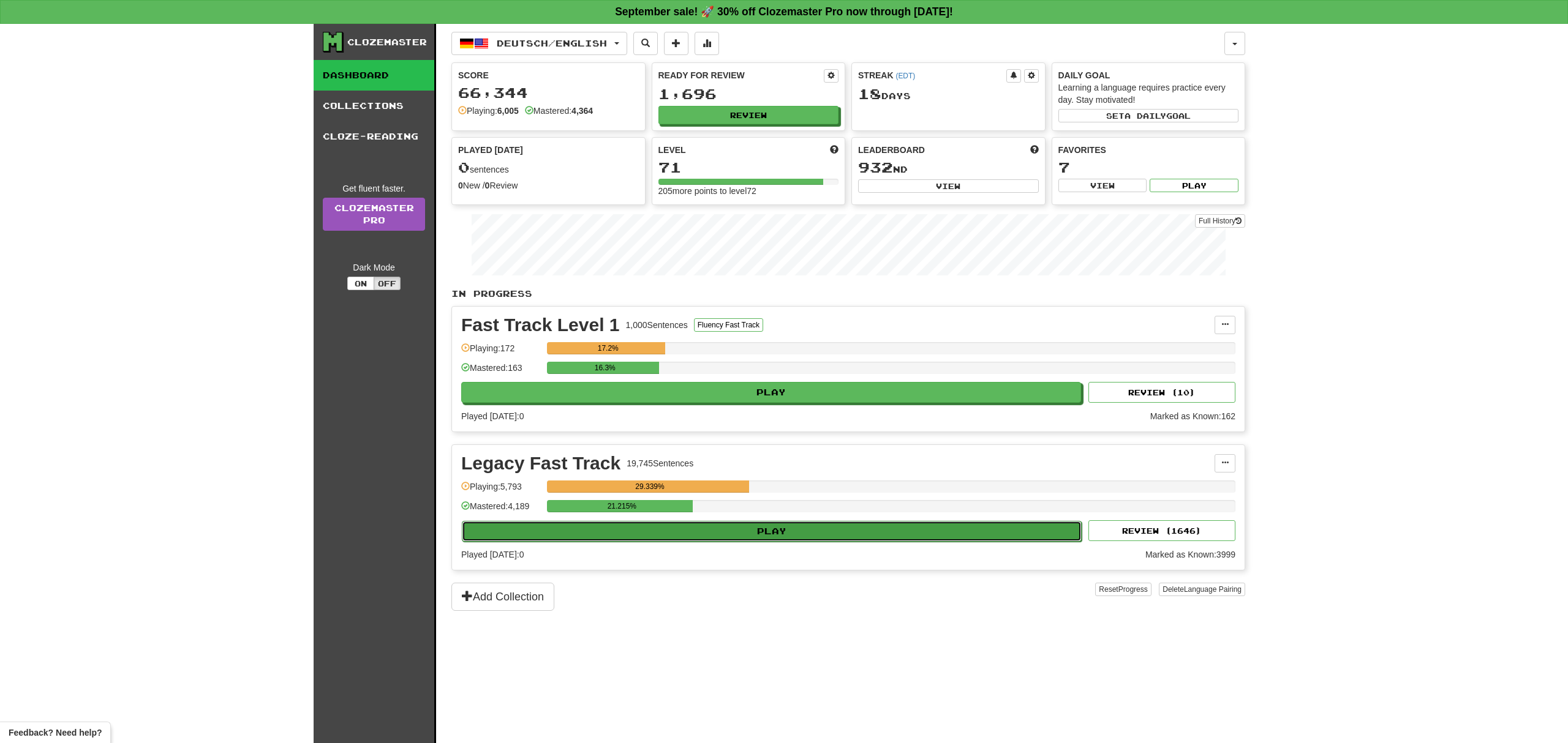
select select "**"
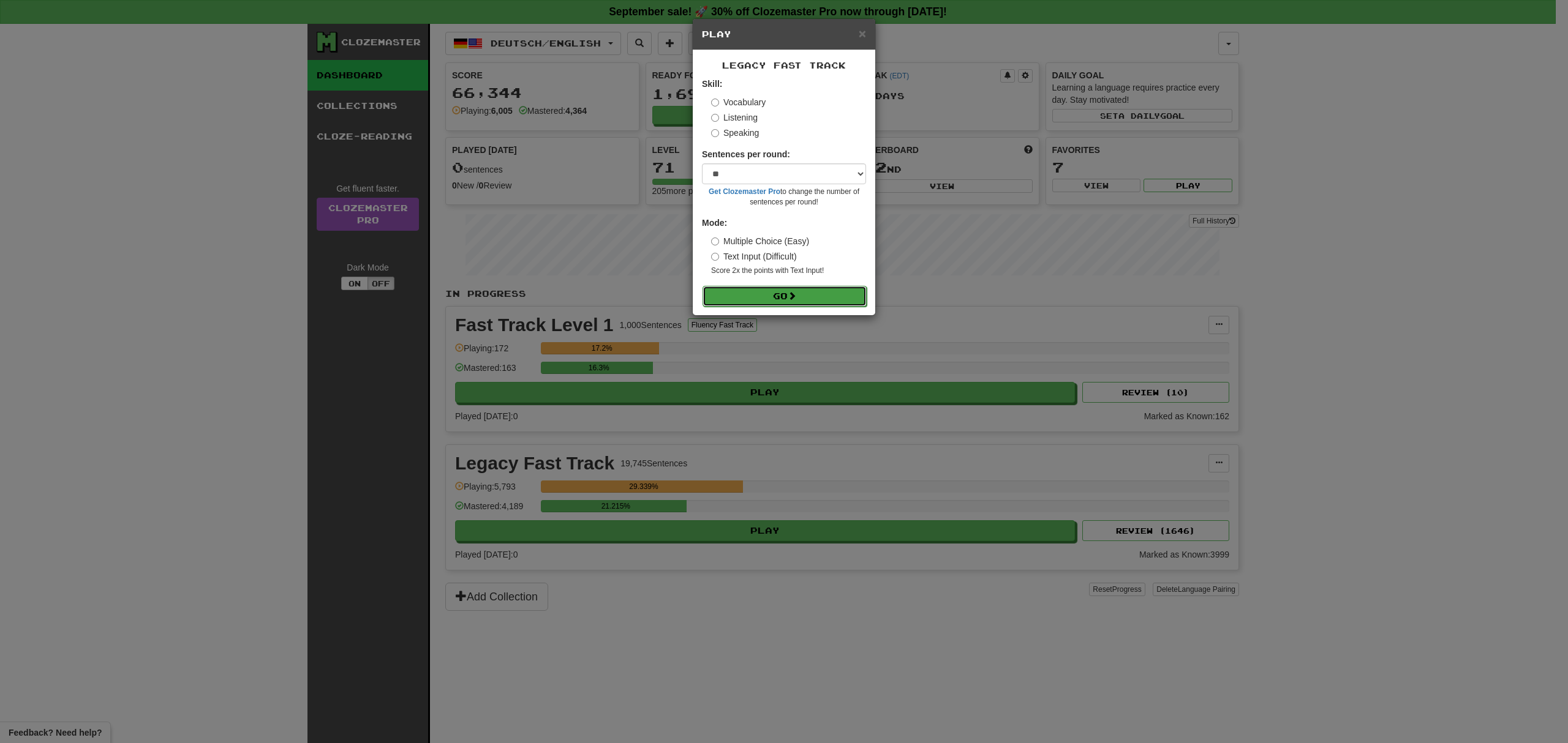
click at [822, 300] on button "Go" at bounding box center [784, 296] width 164 height 21
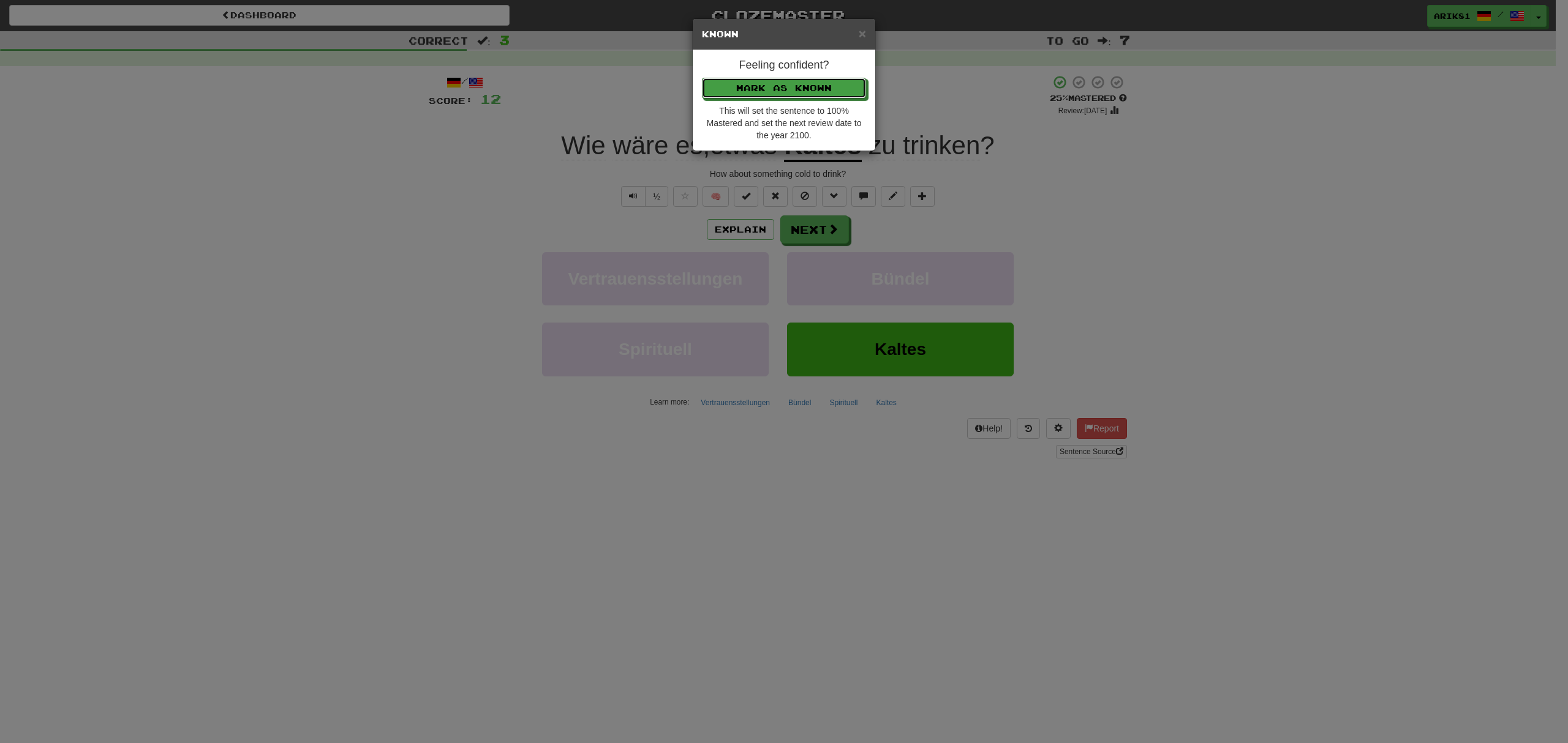
click at [702, 78] on button "Mark as Known" at bounding box center [784, 88] width 164 height 21
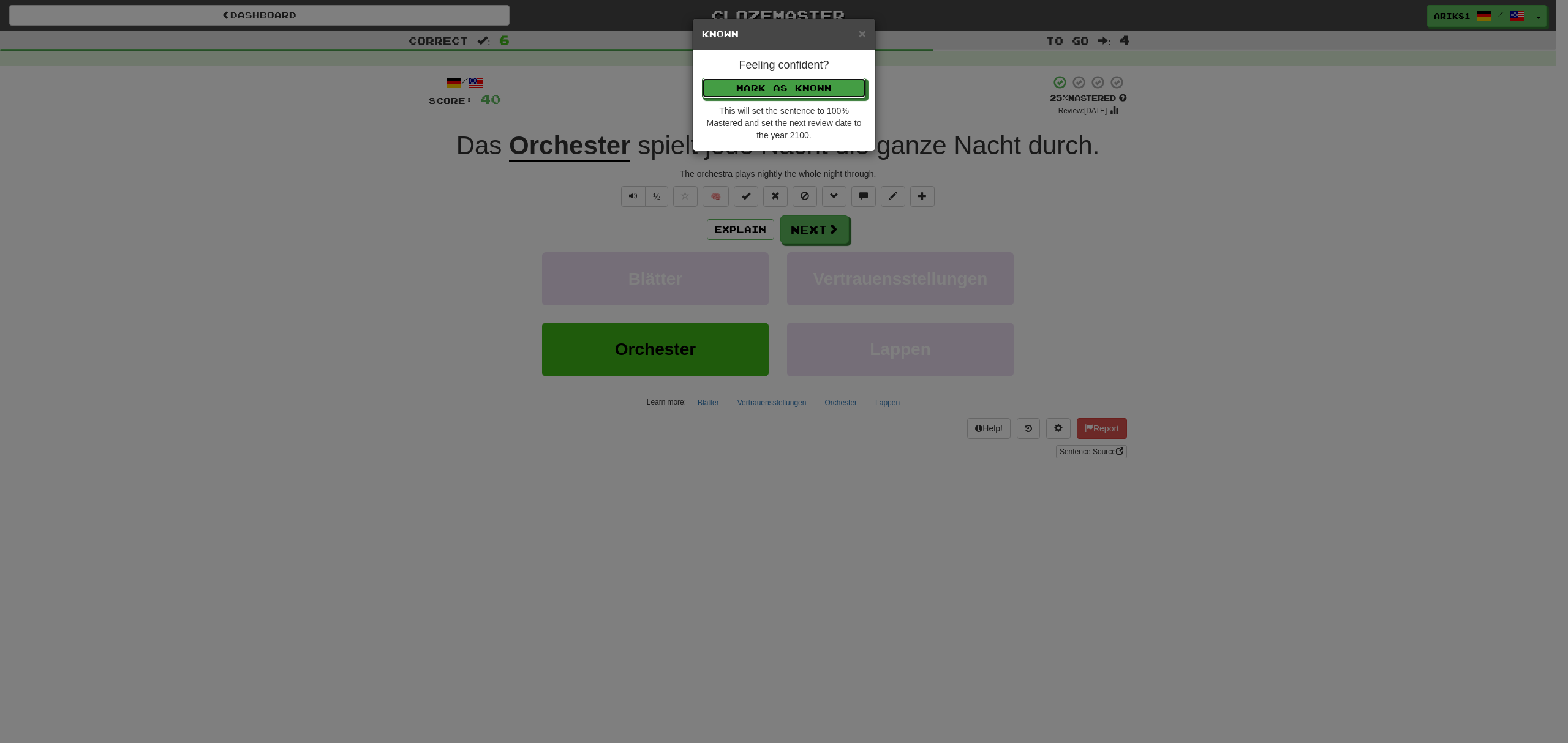
click at [702, 78] on button "Mark as Known" at bounding box center [784, 88] width 164 height 21
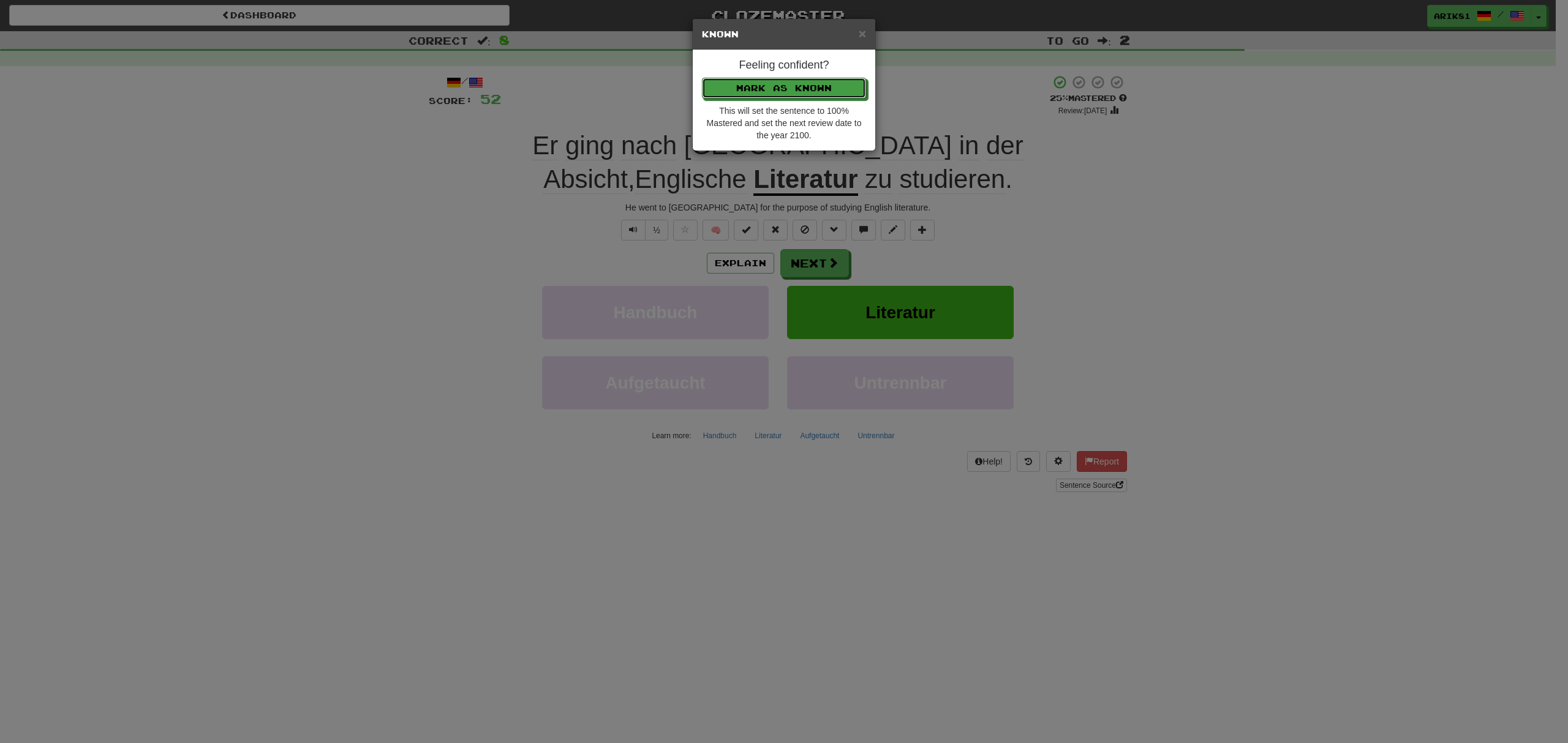
click at [702, 78] on button "Mark as Known" at bounding box center [784, 88] width 164 height 21
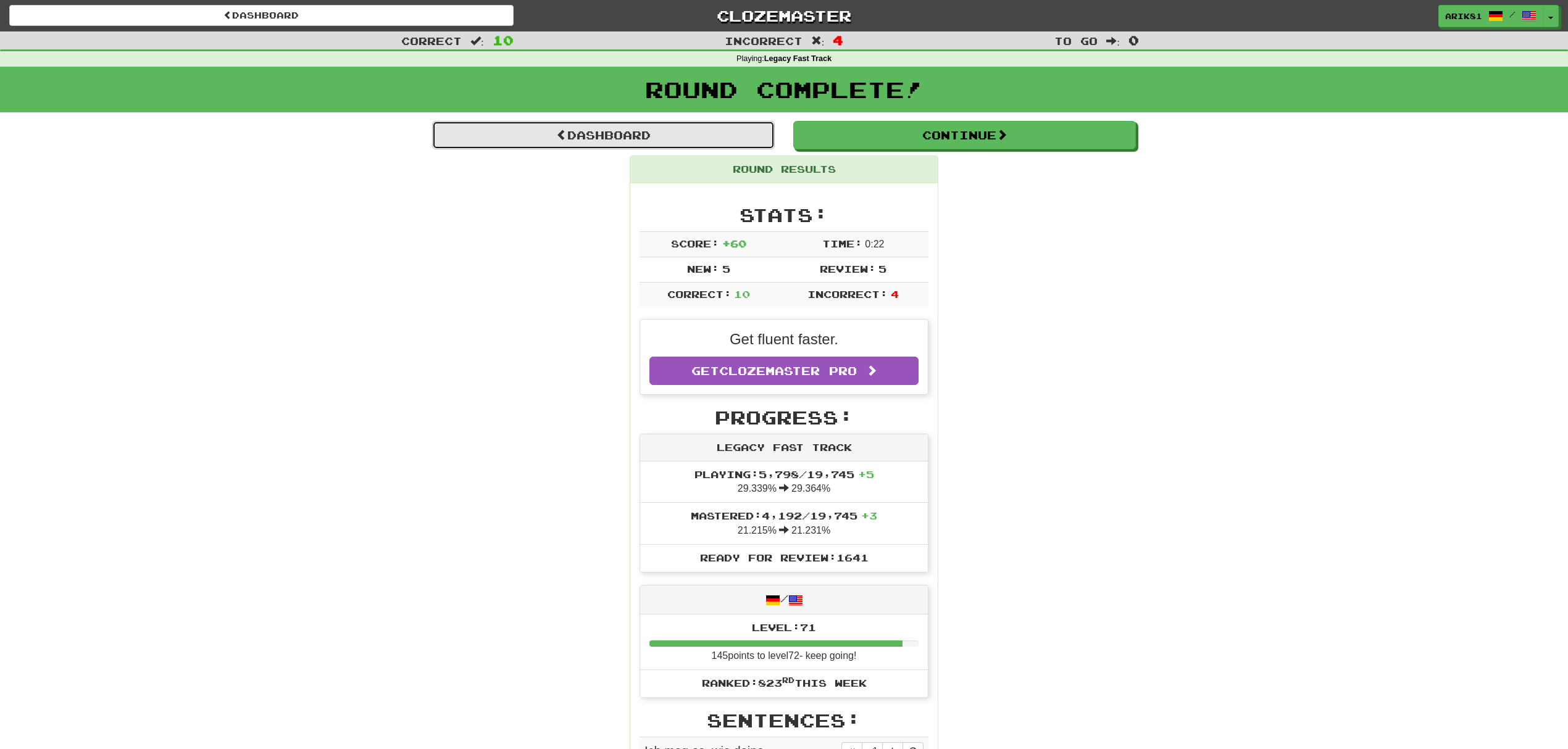
click at [647, 136] on link "Dashboard" at bounding box center [603, 135] width 343 height 28
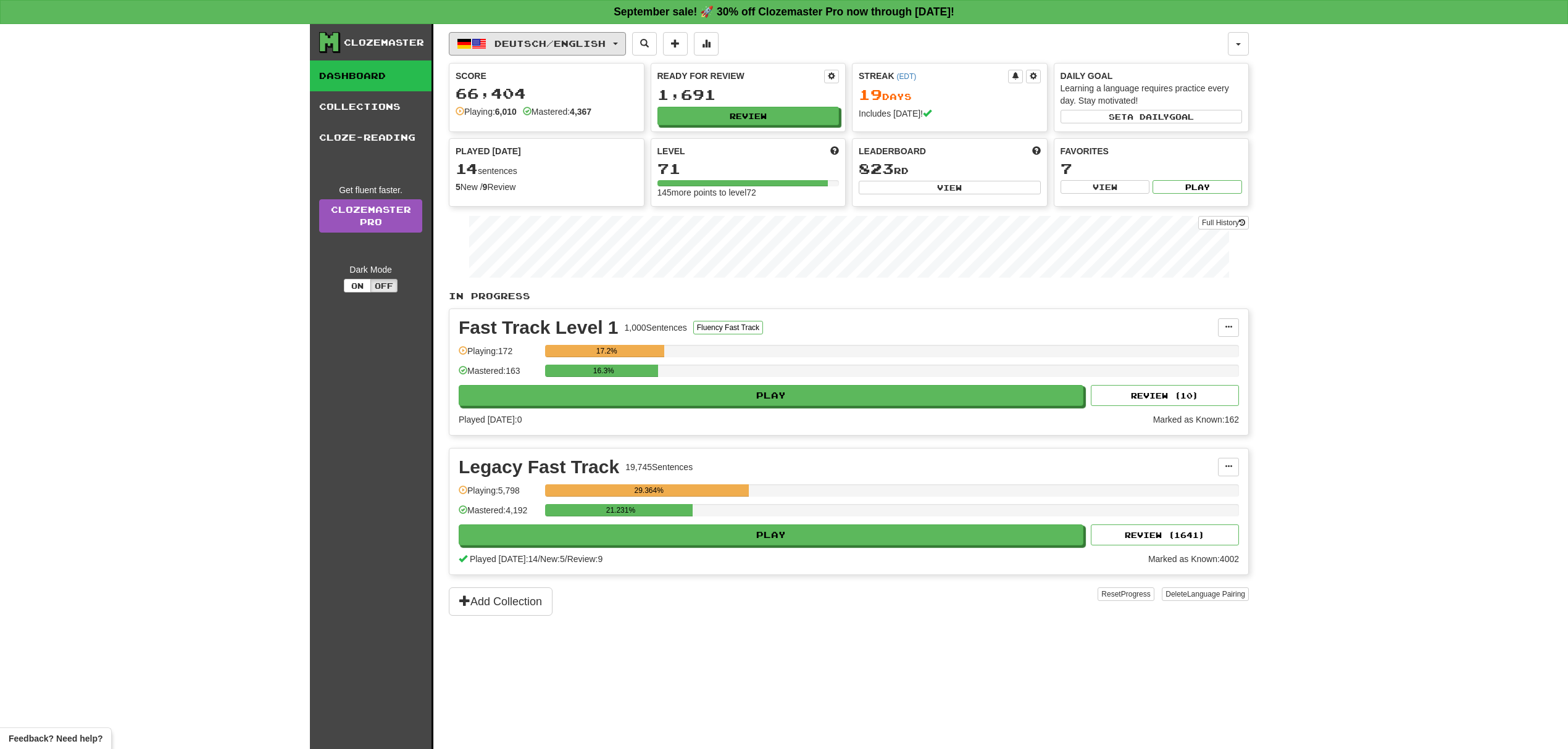
click at [579, 37] on button "Deutsch / English" at bounding box center [537, 43] width 178 height 24
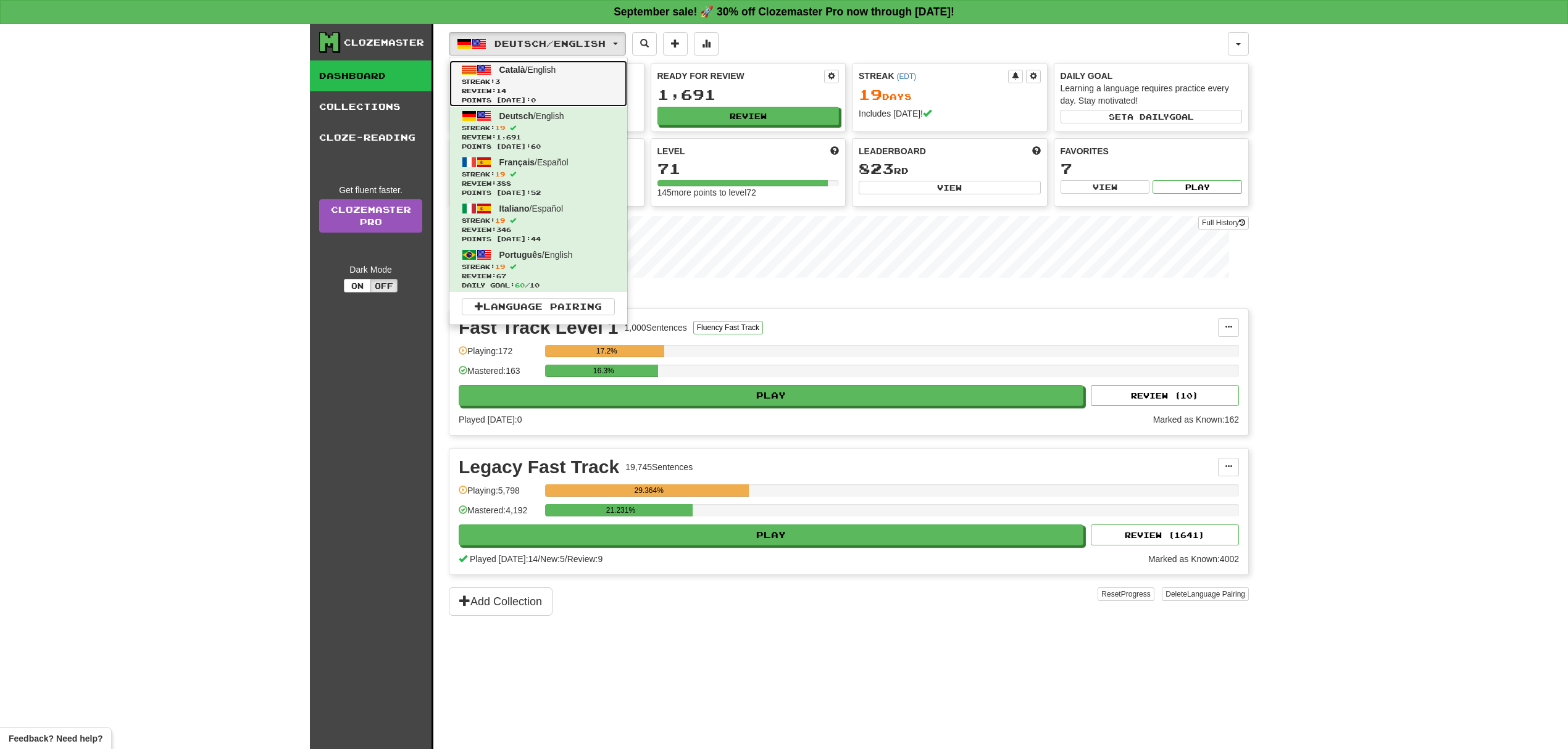
click at [557, 72] on span "Català / English" at bounding box center [527, 69] width 57 height 10
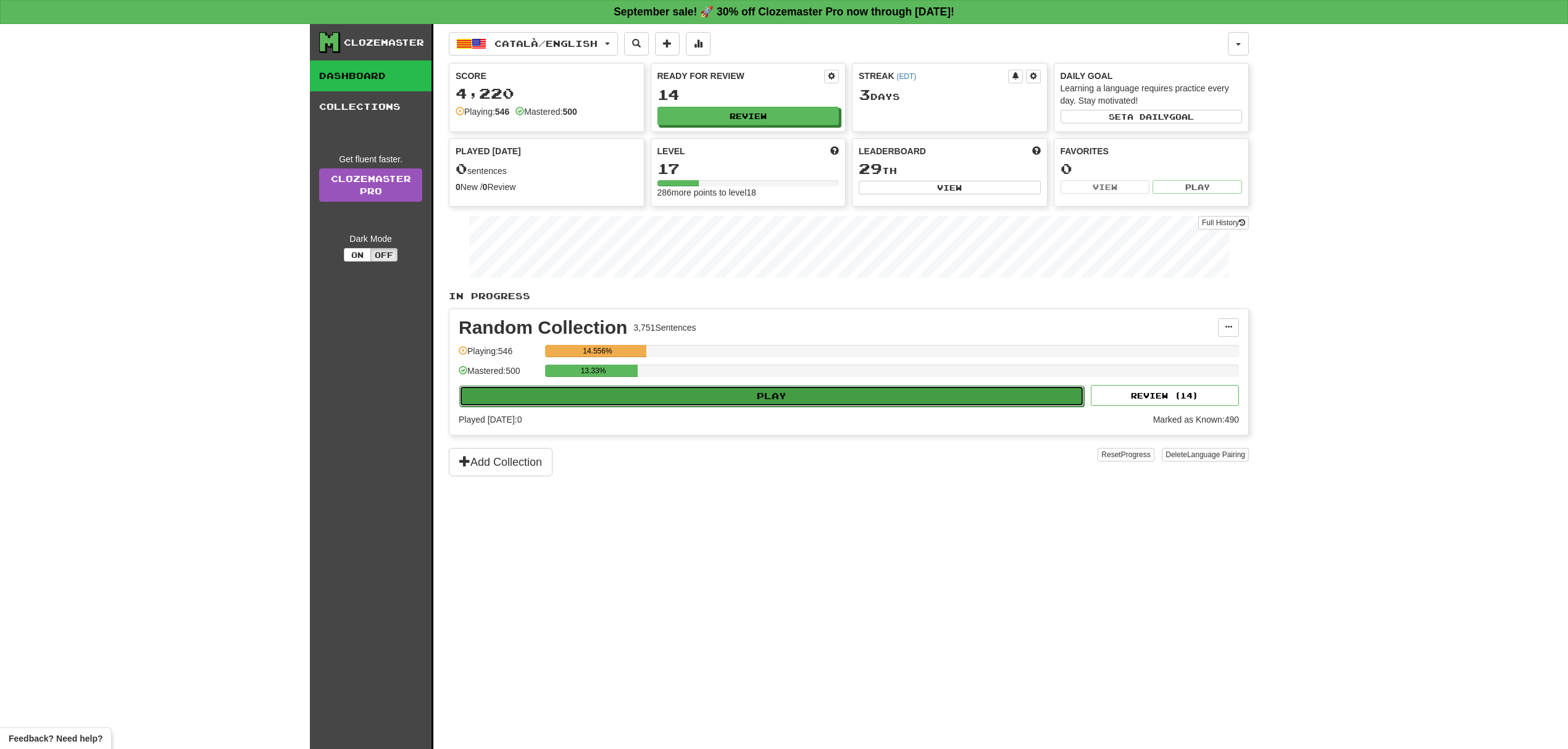
click at [848, 406] on button "Play" at bounding box center [771, 397] width 625 height 21
select select "**"
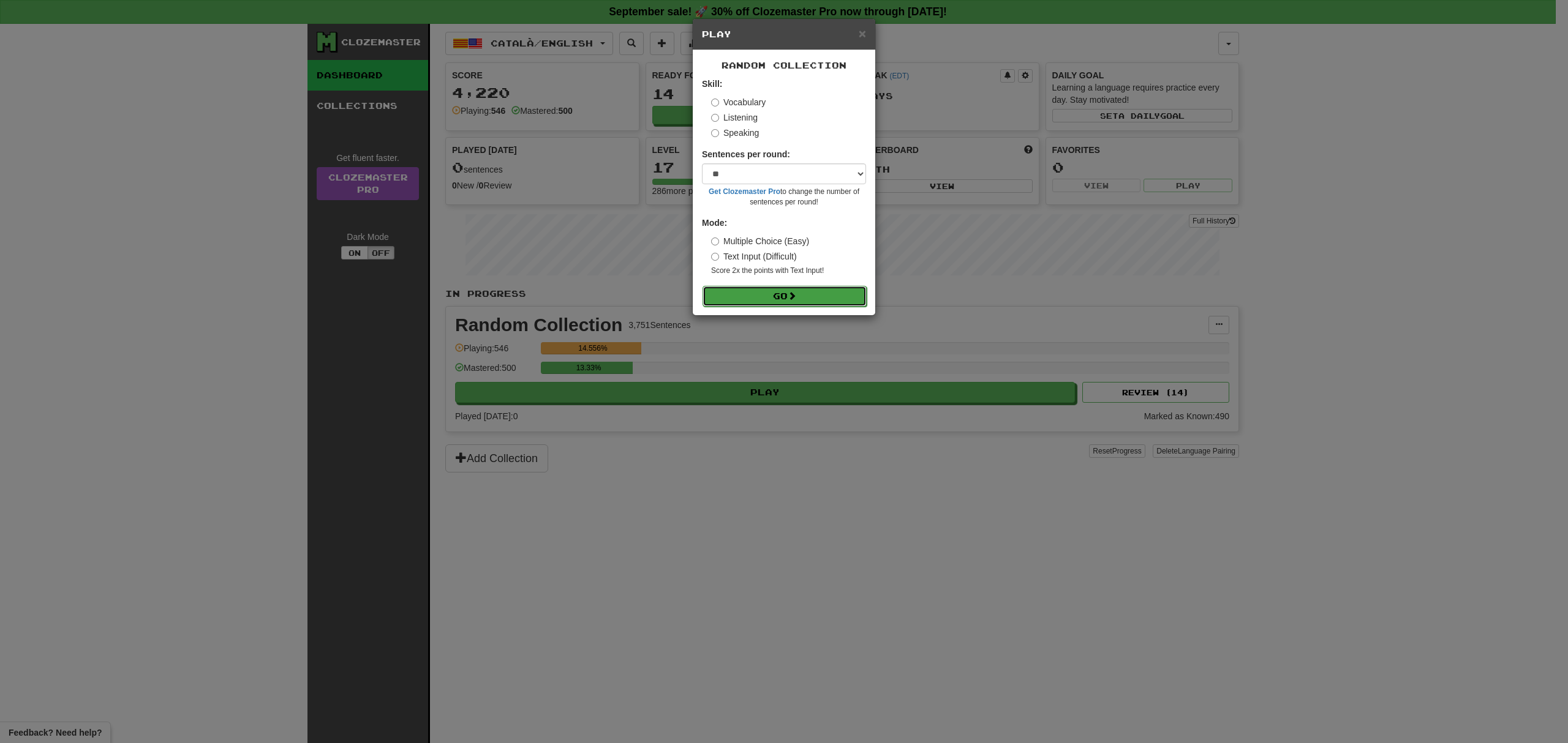
click at [812, 298] on button "Go" at bounding box center [784, 296] width 164 height 21
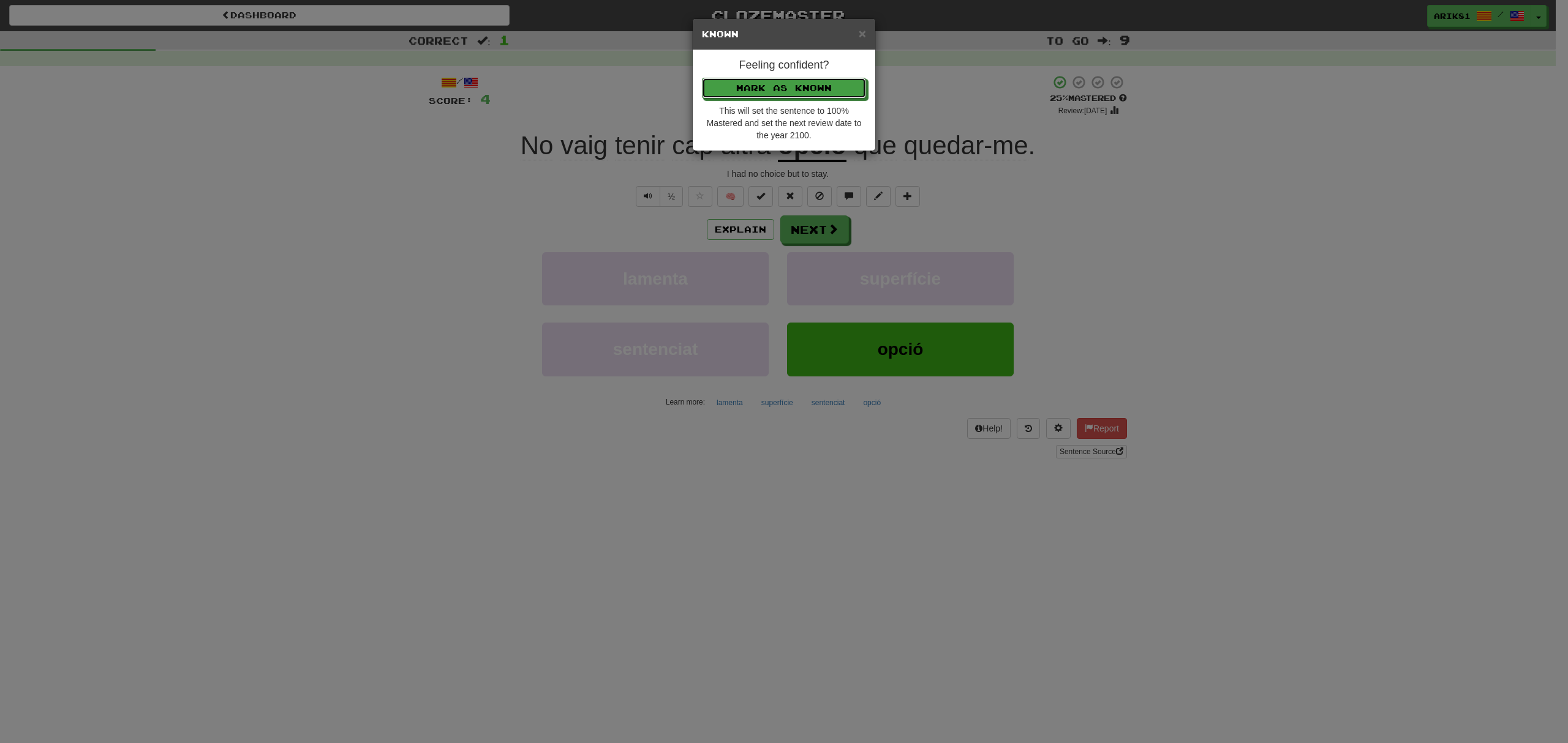
click at [702, 78] on button "Mark as Known" at bounding box center [784, 88] width 164 height 21
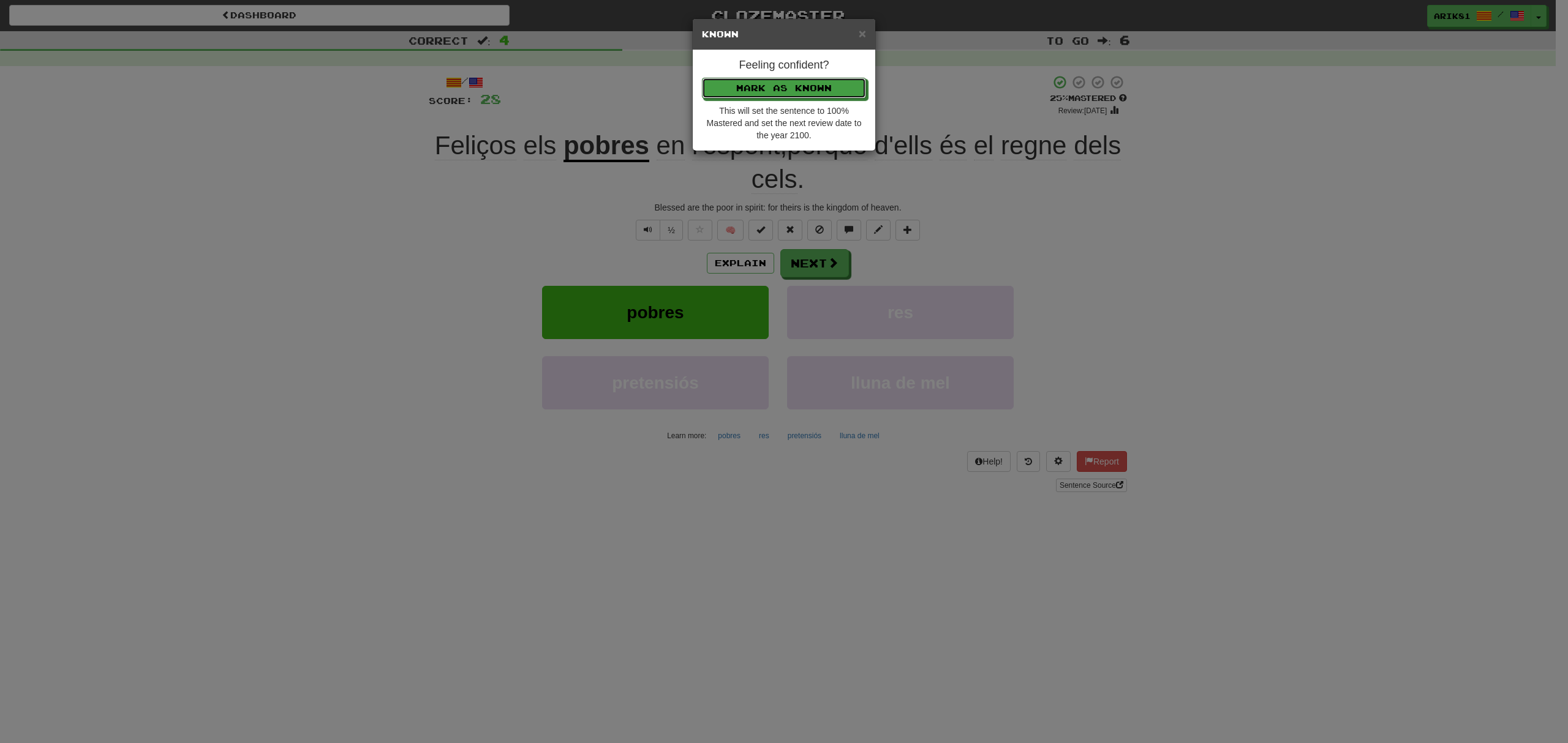
click at [702, 78] on button "Mark as Known" at bounding box center [784, 88] width 164 height 21
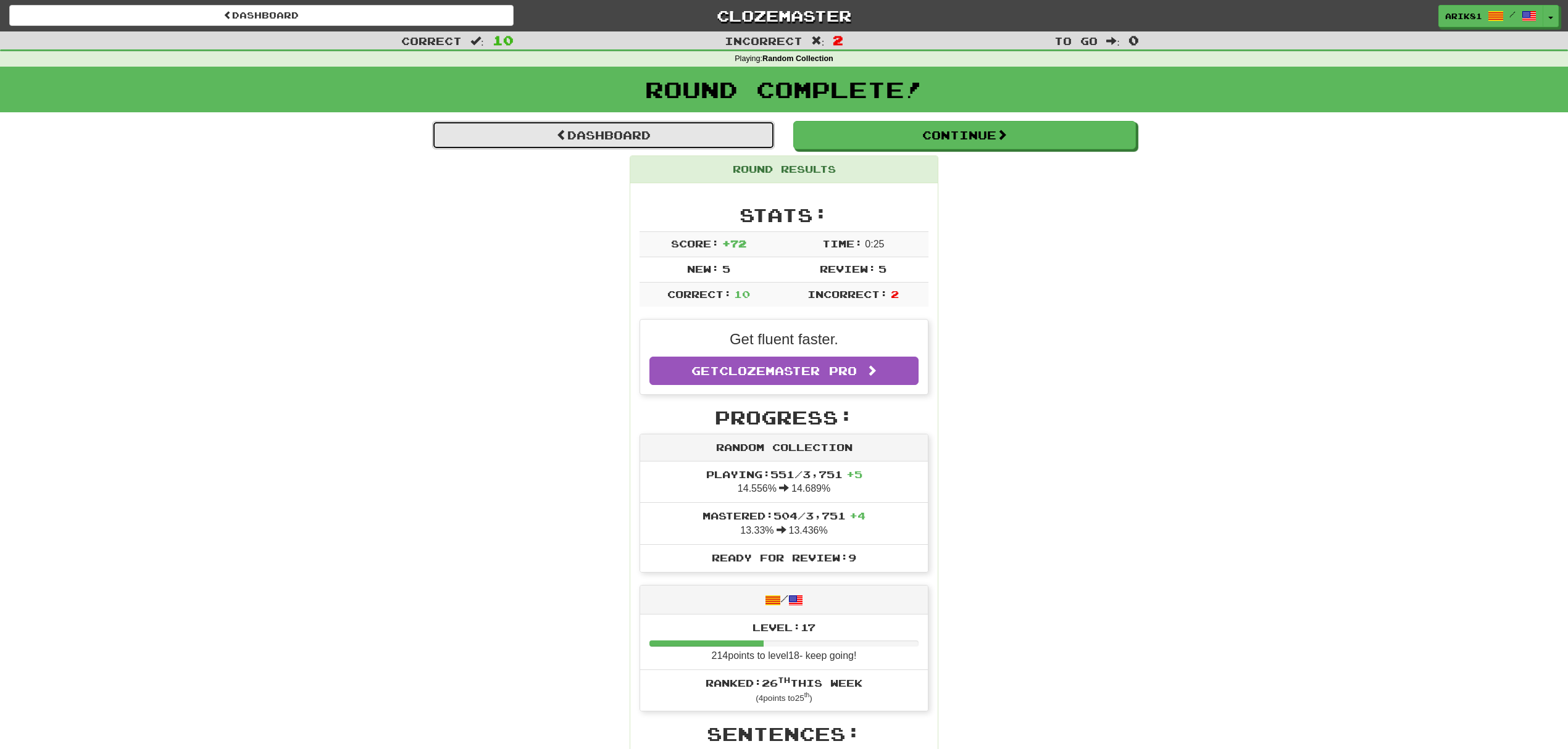
click at [712, 129] on link "Dashboard" at bounding box center [603, 135] width 343 height 28
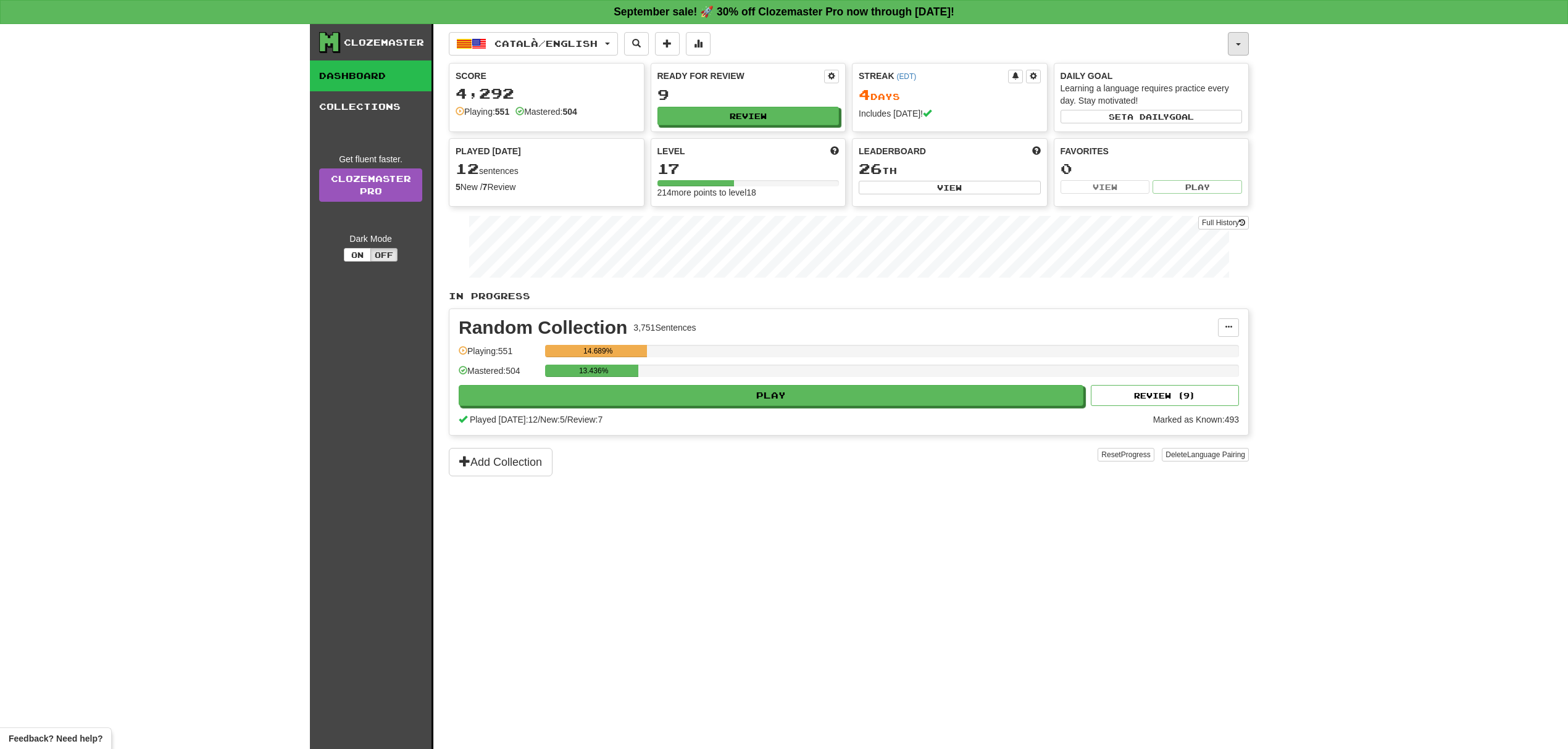
click at [1238, 43] on span "button" at bounding box center [1238, 44] width 5 height 3
click at [1159, 210] on link "Logout" at bounding box center [1183, 205] width 130 height 16
